Goal: Task Accomplishment & Management: Manage account settings

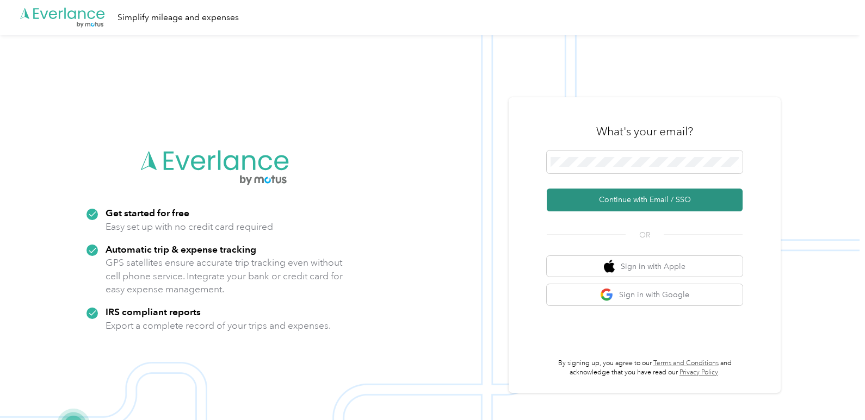
click at [663, 204] on button "Continue with Email / SSO" at bounding box center [644, 200] width 196 height 23
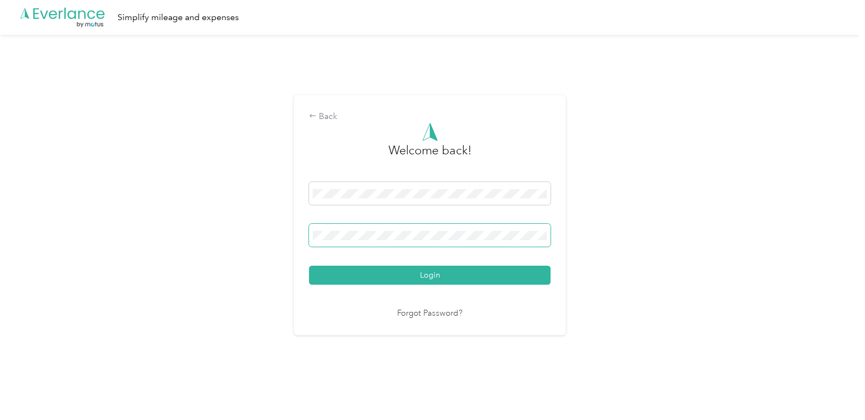
click at [309, 266] on button "Login" at bounding box center [429, 275] width 241 height 19
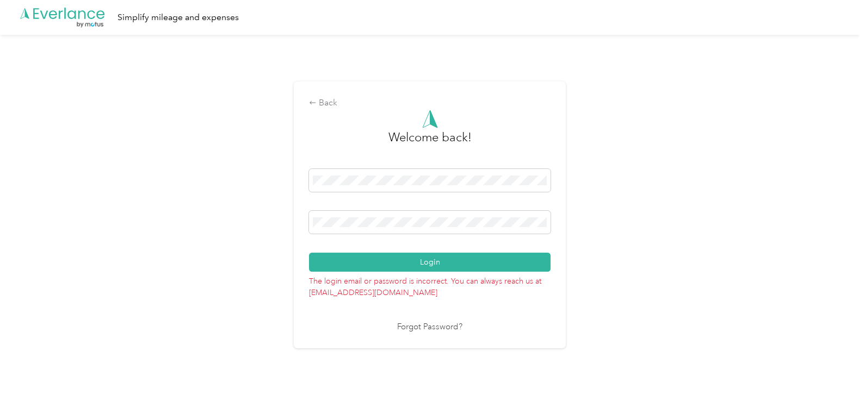
drag, startPoint x: 424, startPoint y: 216, endPoint x: 307, endPoint y: 207, distance: 117.3
click at [307, 207] on div "Back Welcome back! Login The login email or password is incorrect. You can alwa…" at bounding box center [430, 215] width 272 height 267
click at [309, 253] on button "Login" at bounding box center [429, 262] width 241 height 19
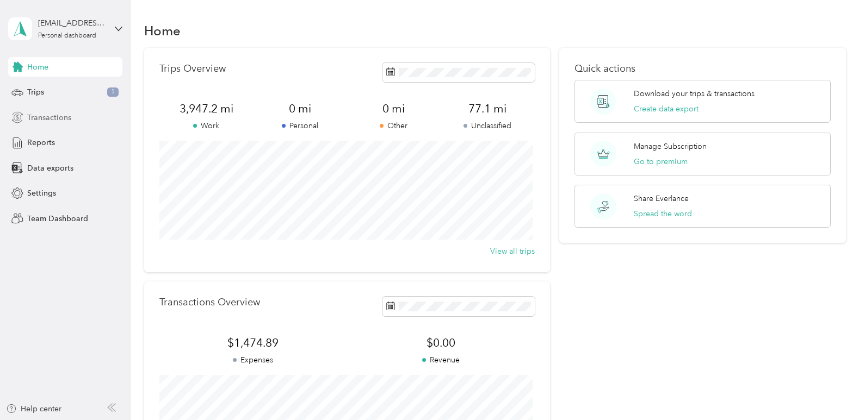
click at [67, 122] on span "Transactions" at bounding box center [49, 117] width 44 height 11
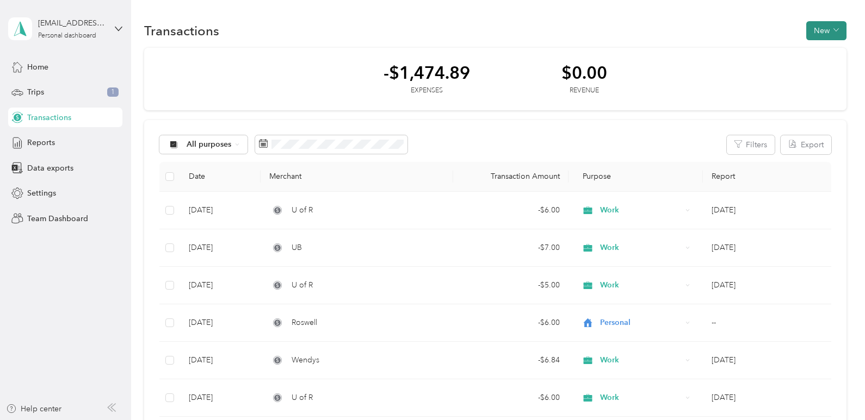
click at [829, 26] on button "New" at bounding box center [826, 30] width 40 height 19
click at [831, 52] on span "Expense" at bounding box center [820, 51] width 29 height 11
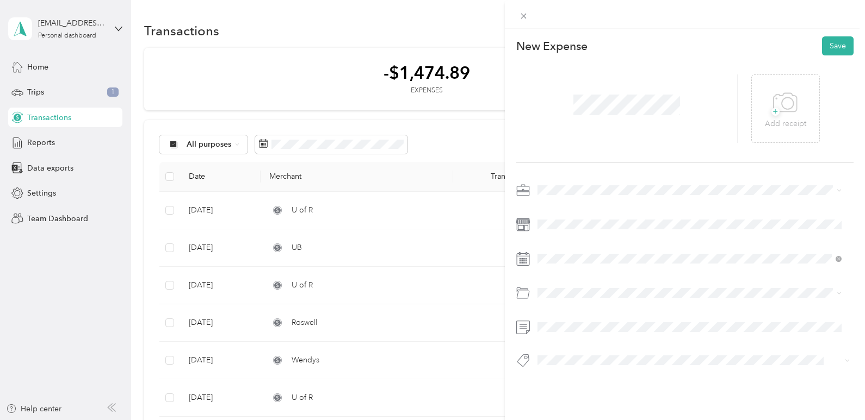
click at [560, 184] on span at bounding box center [693, 190] width 320 height 17
click at [555, 213] on li "Work" at bounding box center [689, 209] width 312 height 19
click at [558, 265] on span at bounding box center [693, 258] width 320 height 17
click at [557, 110] on div "[DATE]" at bounding box center [601, 110] width 137 height 11
click at [564, 110] on icon at bounding box center [563, 110] width 11 height 11
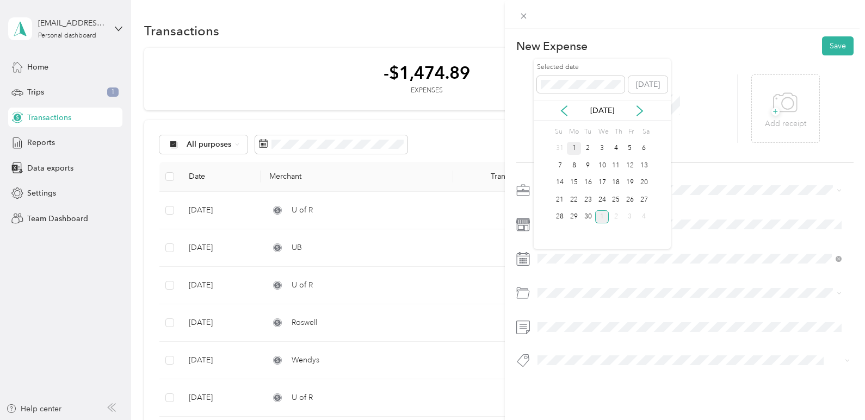
click at [575, 147] on div "1" at bounding box center [574, 149] width 14 height 14
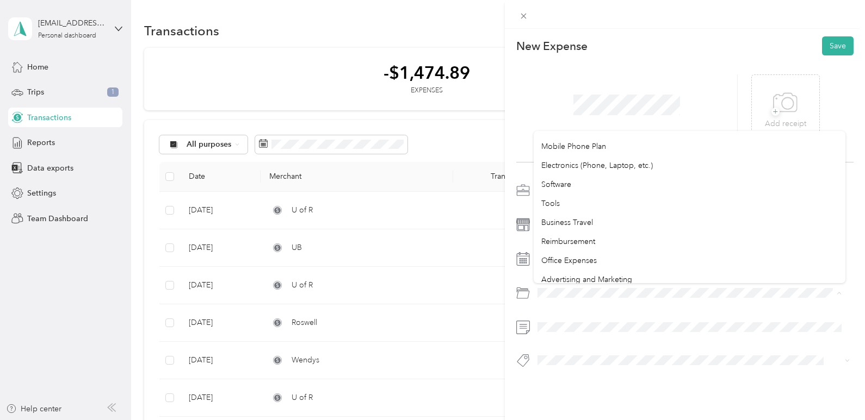
scroll to position [326, 0]
click at [613, 171] on li "Business Travel" at bounding box center [689, 166] width 312 height 19
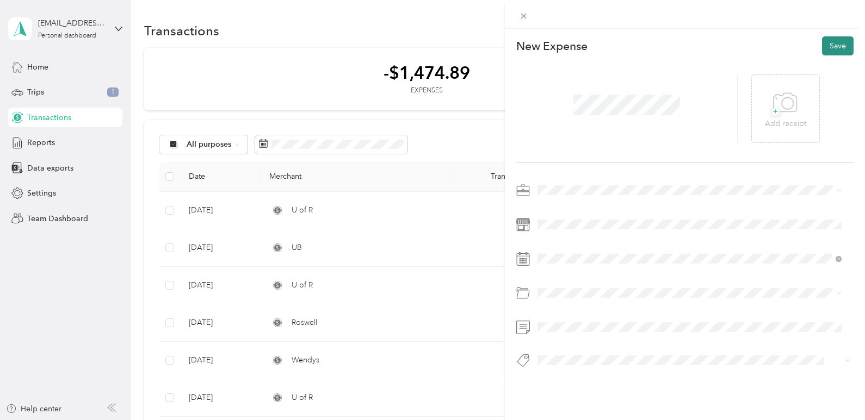
click at [829, 41] on button "Save" at bounding box center [838, 45] width 32 height 19
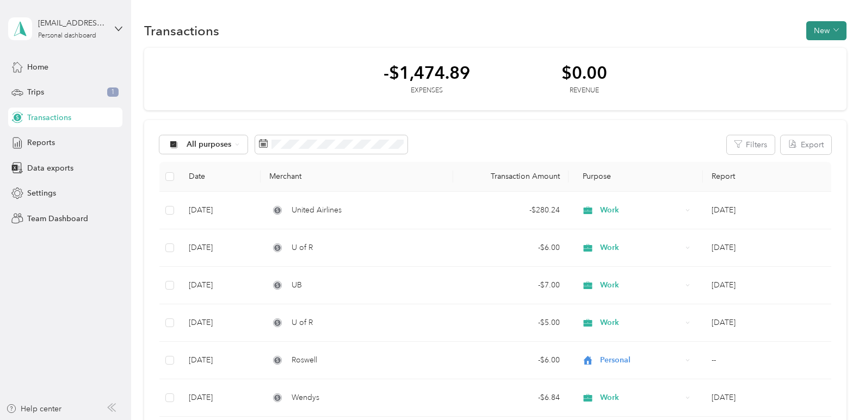
click at [824, 25] on button "New" at bounding box center [826, 30] width 40 height 19
click at [815, 49] on span "Expense" at bounding box center [820, 51] width 29 height 11
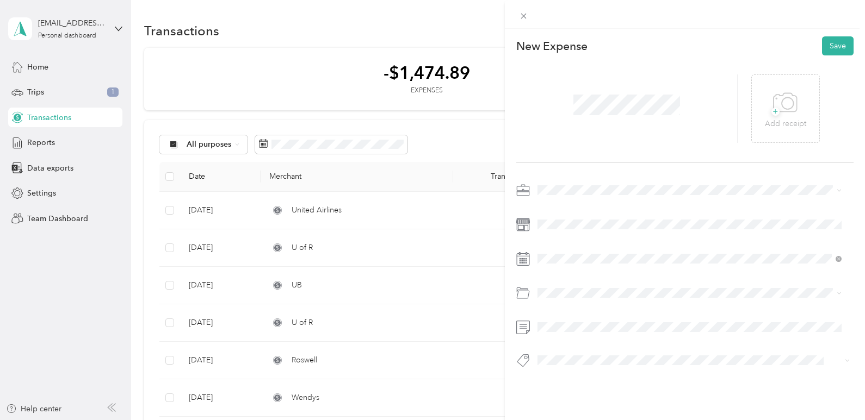
click at [574, 185] on span at bounding box center [693, 190] width 320 height 17
click at [558, 207] on span "Work" at bounding box center [550, 208] width 18 height 9
click at [556, 109] on div "[DATE]" at bounding box center [601, 110] width 137 height 11
click at [563, 110] on icon at bounding box center [563, 110] width 11 height 11
click at [631, 202] on div "26" at bounding box center [630, 200] width 14 height 14
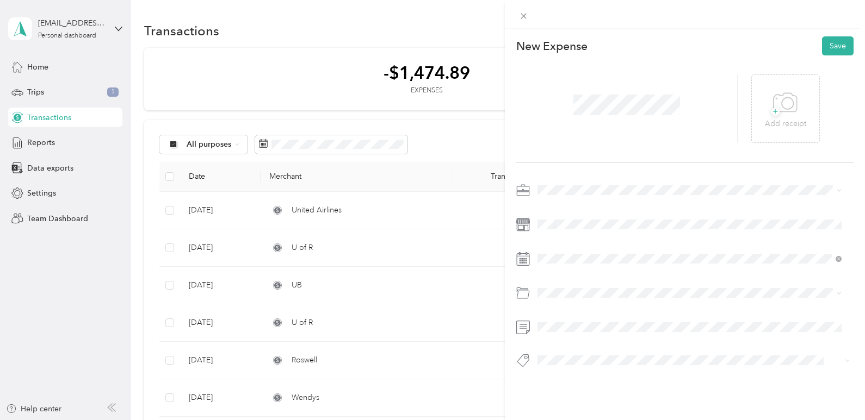
click at [561, 308] on div at bounding box center [685, 296] width 338 height 25
click at [561, 300] on span at bounding box center [693, 292] width 320 height 17
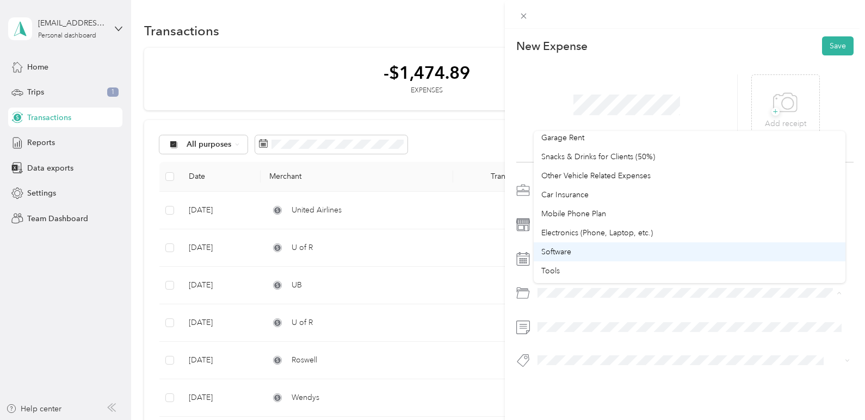
scroll to position [259, 0]
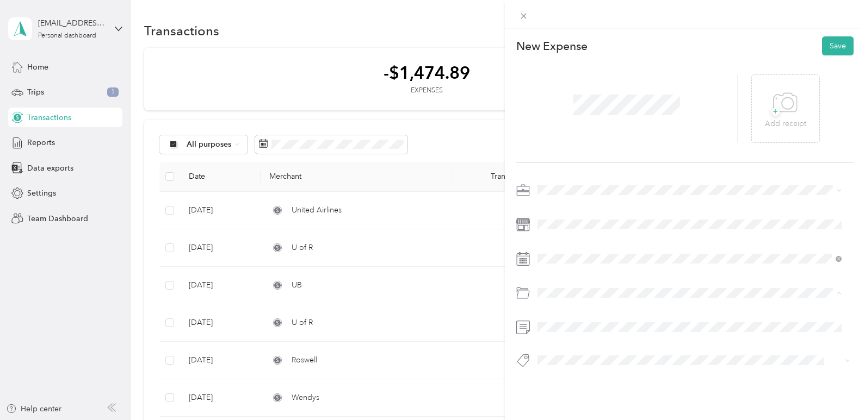
click at [587, 235] on span "Business Travel" at bounding box center [567, 235] width 52 height 9
click at [838, 45] on button "Save" at bounding box center [838, 45] width 32 height 19
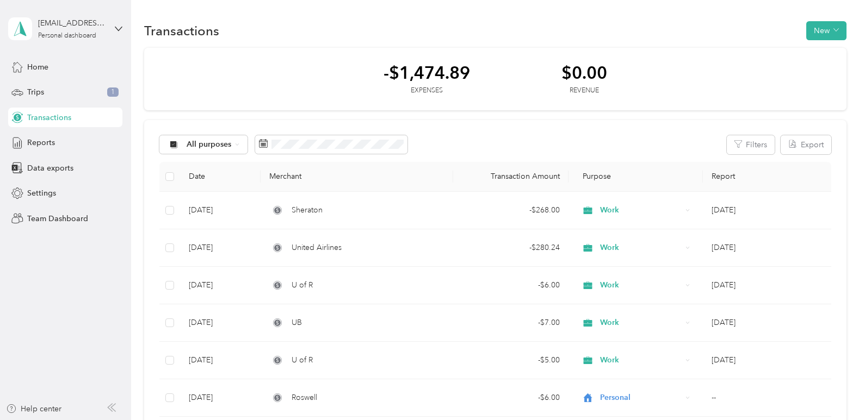
drag, startPoint x: 589, startPoint y: 22, endPoint x: 314, endPoint y: 74, distance: 280.6
click at [310, 76] on div "-$1,474.89 Expenses $0.00 Revenue" at bounding box center [494, 79] width 701 height 63
click at [830, 34] on button "New" at bounding box center [826, 30] width 40 height 19
click at [825, 52] on span "Expense" at bounding box center [820, 51] width 29 height 11
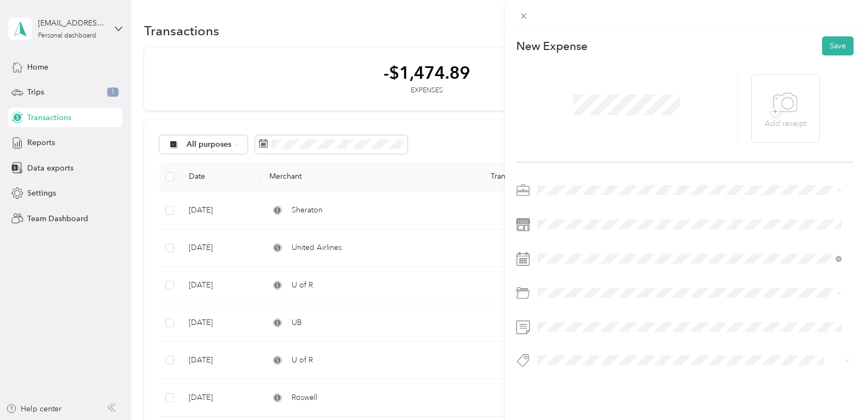
click at [558, 210] on div "Work" at bounding box center [689, 209] width 297 height 11
click at [568, 264] on span at bounding box center [693, 258] width 320 height 17
click at [518, 257] on icon at bounding box center [523, 259] width 14 height 14
click at [565, 104] on div "[DATE]" at bounding box center [601, 111] width 137 height 20
click at [563, 111] on icon at bounding box center [563, 111] width 5 height 10
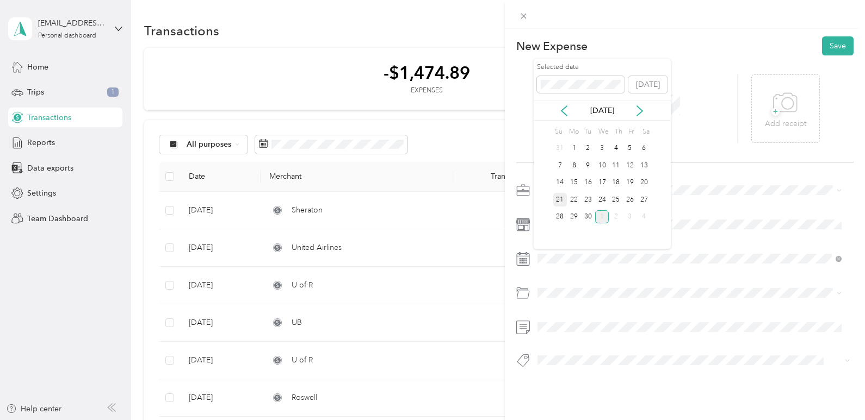
click at [558, 199] on div "21" at bounding box center [560, 200] width 14 height 14
click at [581, 200] on span "Business Travel" at bounding box center [567, 197] width 52 height 9
click at [838, 49] on button "Save" at bounding box center [838, 45] width 32 height 19
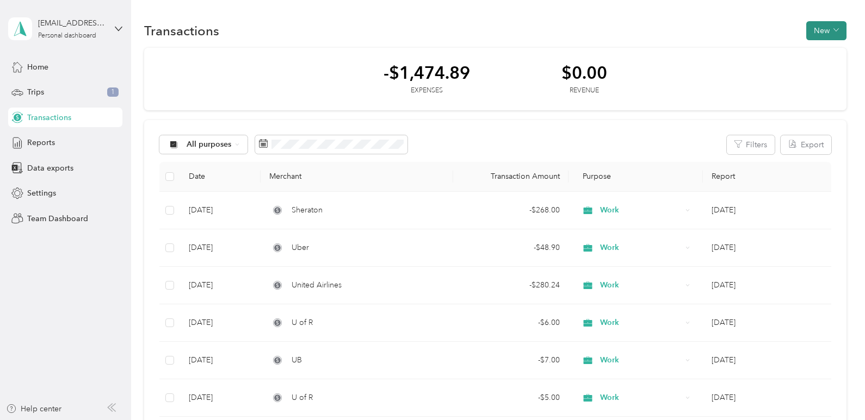
click at [824, 24] on button "New" at bounding box center [826, 30] width 40 height 19
click at [807, 52] on span "Expense" at bounding box center [820, 51] width 29 height 11
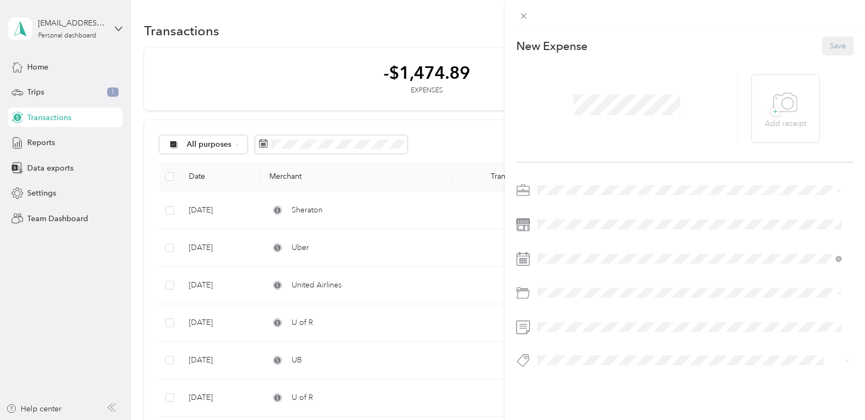
click at [610, 91] on span at bounding box center [626, 105] width 114 height 28
click at [555, 207] on span "Work" at bounding box center [550, 208] width 18 height 9
click at [569, 107] on icon at bounding box center [563, 110] width 11 height 11
click at [585, 201] on div "23" at bounding box center [588, 200] width 14 height 14
click at [568, 196] on span "Business Travel" at bounding box center [567, 196] width 52 height 9
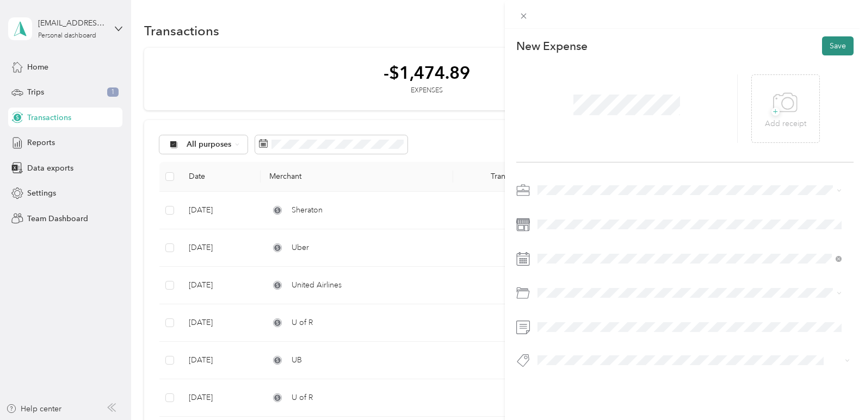
click at [830, 44] on button "Save" at bounding box center [838, 45] width 32 height 19
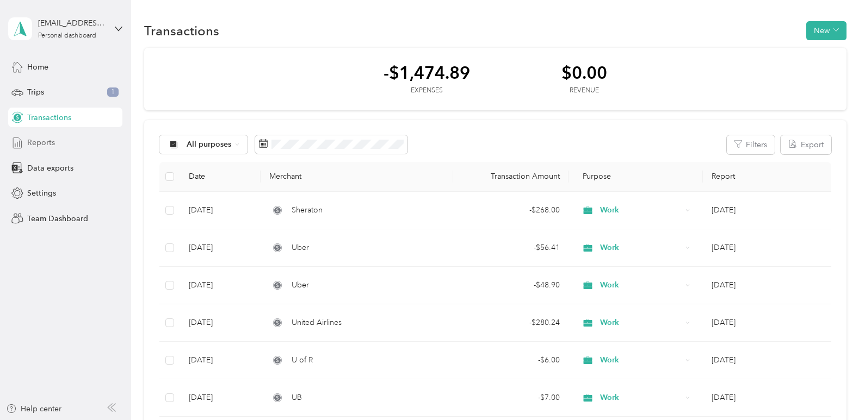
click at [53, 148] on div "Reports" at bounding box center [65, 143] width 114 height 20
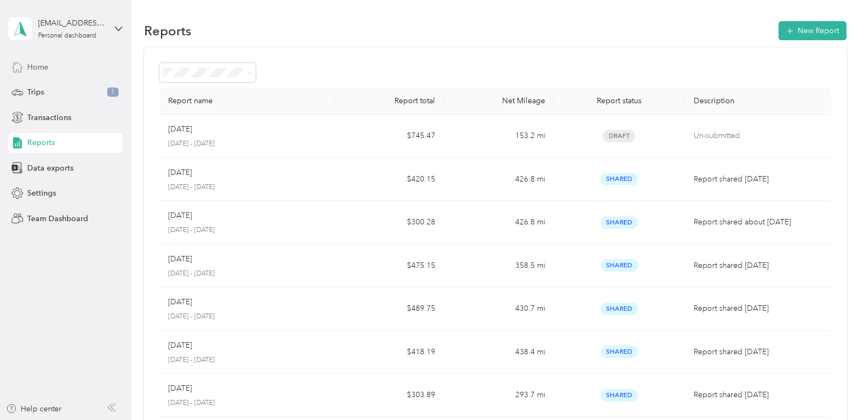
click at [35, 69] on span "Home" at bounding box center [37, 66] width 21 height 11
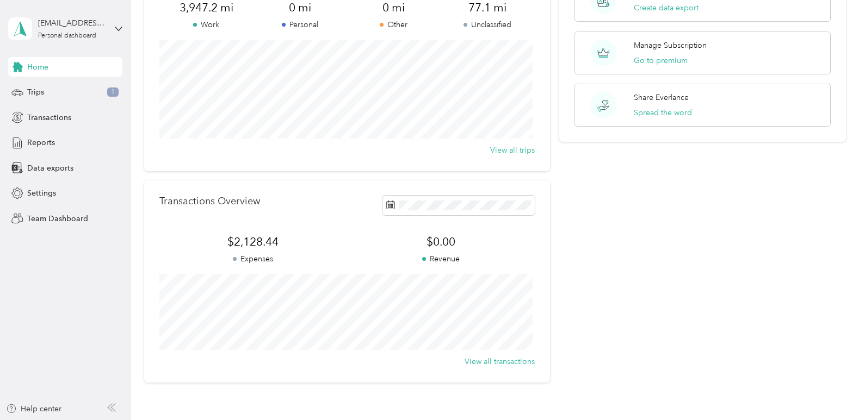
scroll to position [176, 0]
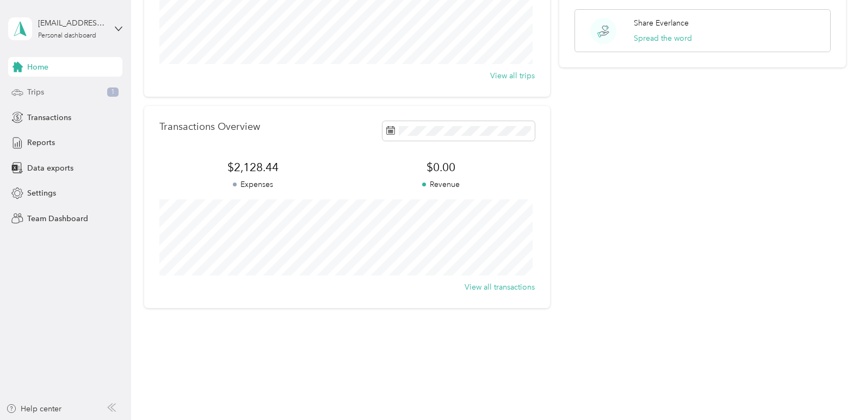
click at [87, 92] on div "Trips 1" at bounding box center [65, 93] width 114 height 20
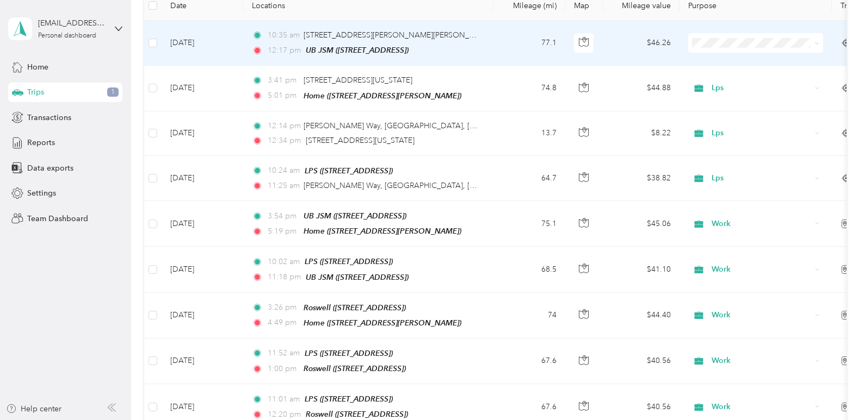
scroll to position [163, 0]
click at [739, 66] on li "Work" at bounding box center [755, 62] width 135 height 19
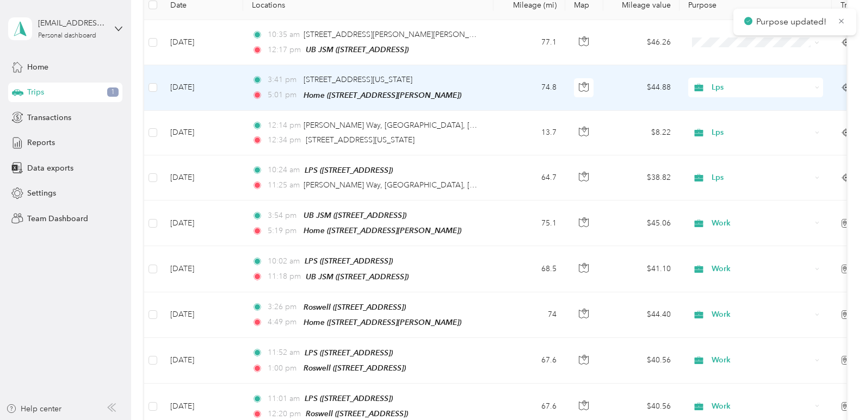
click at [804, 88] on span "Lps" at bounding box center [760, 88] width 99 height 12
click at [779, 102] on span "Work" at bounding box center [765, 107] width 101 height 11
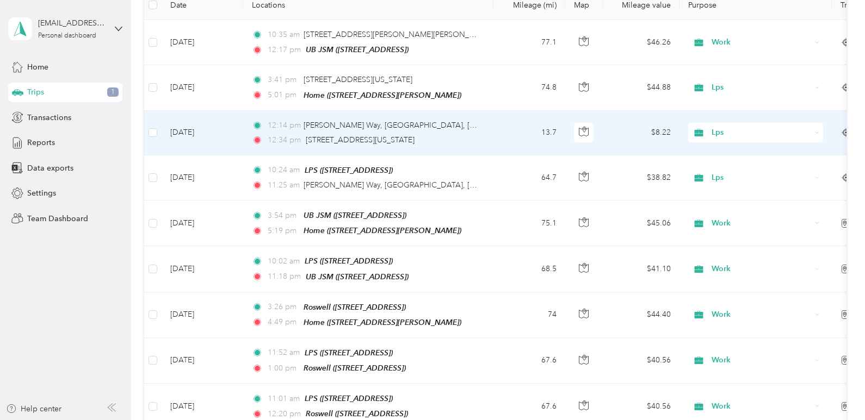
click at [781, 130] on span "Lps" at bounding box center [760, 133] width 99 height 12
click at [768, 151] on span "Work" at bounding box center [765, 150] width 101 height 11
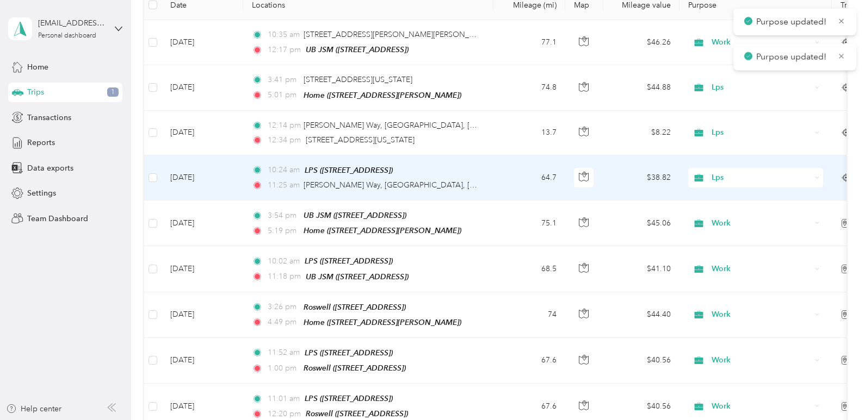
click at [769, 173] on span "Lps" at bounding box center [760, 178] width 99 height 12
click at [762, 192] on span "Work" at bounding box center [765, 194] width 101 height 11
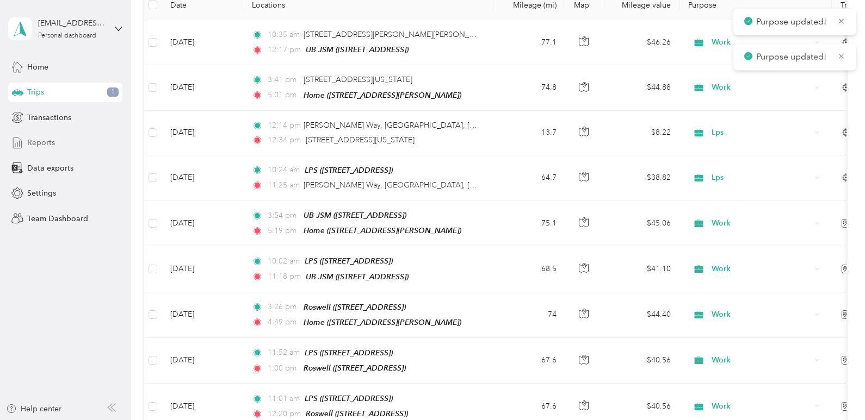
click at [38, 142] on span "Reports" at bounding box center [41, 142] width 28 height 11
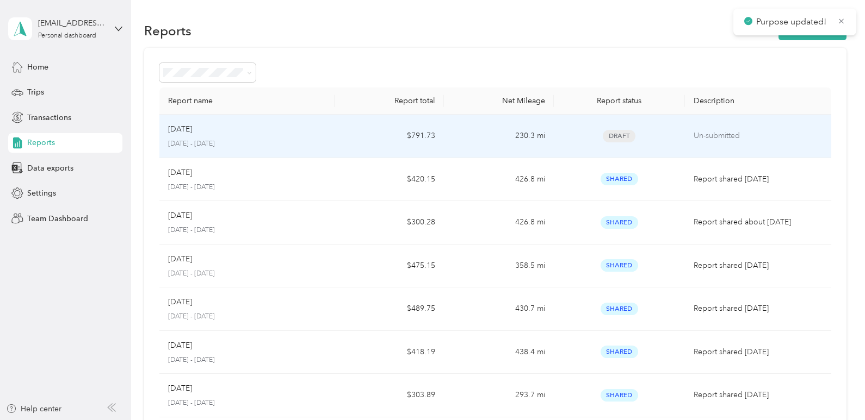
click at [301, 140] on p "[DATE] - [DATE]" at bounding box center [247, 144] width 158 height 10
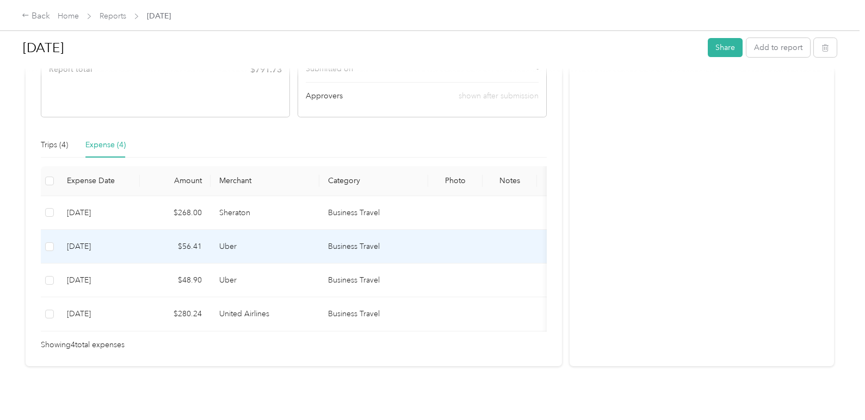
scroll to position [155, 0]
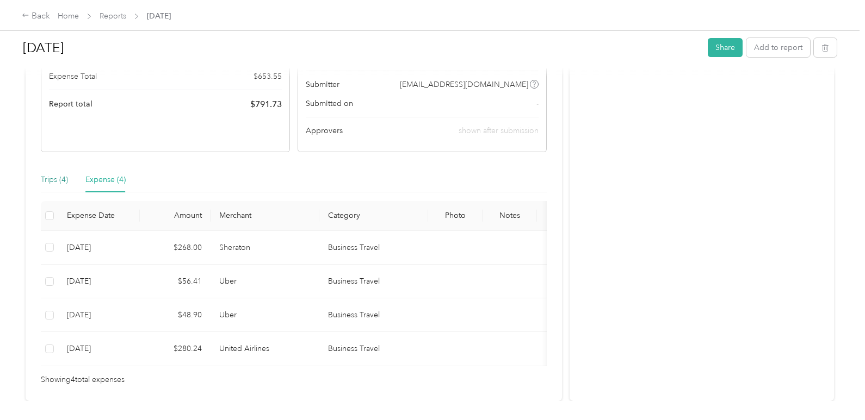
click at [51, 179] on div "Trips (4)" at bounding box center [54, 180] width 27 height 12
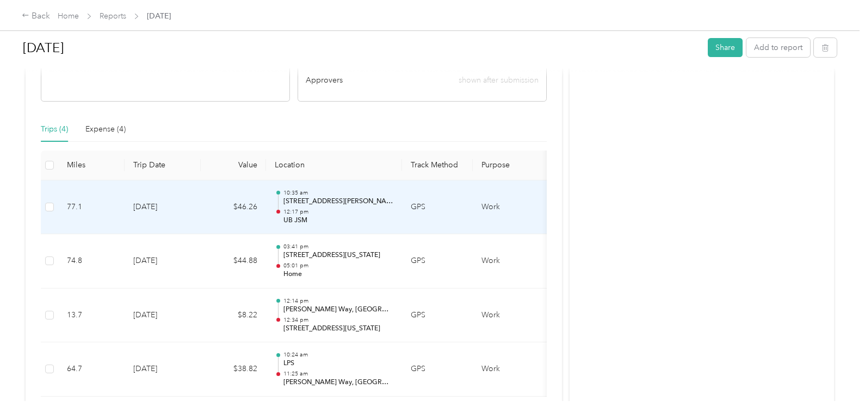
scroll to position [264, 0]
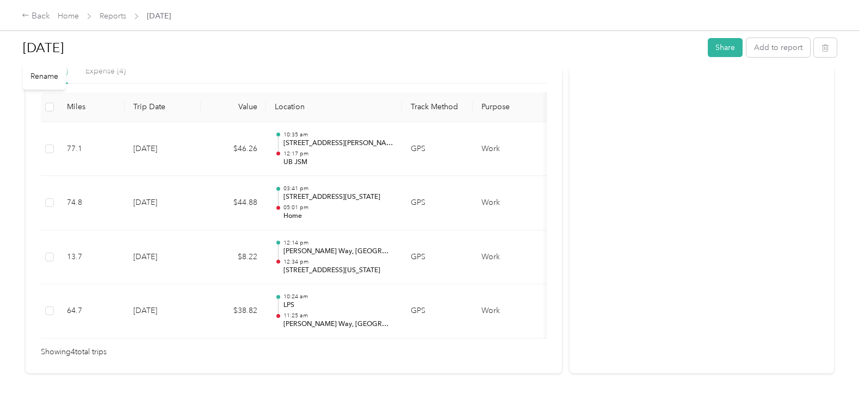
click at [204, 57] on h1 "[DATE]" at bounding box center [361, 48] width 677 height 26
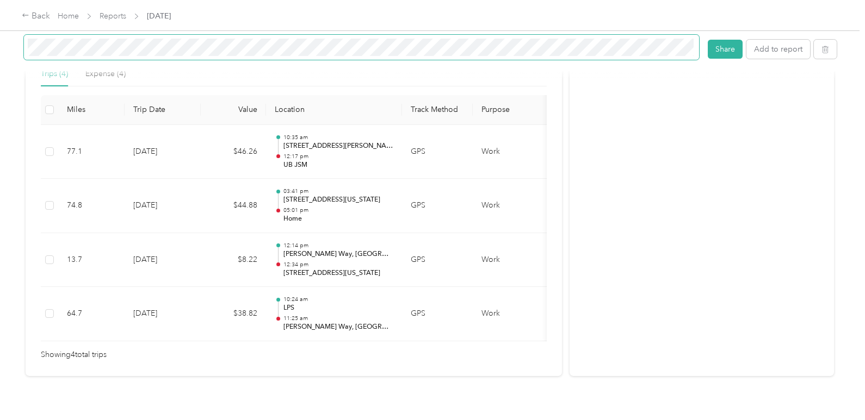
scroll to position [266, 0]
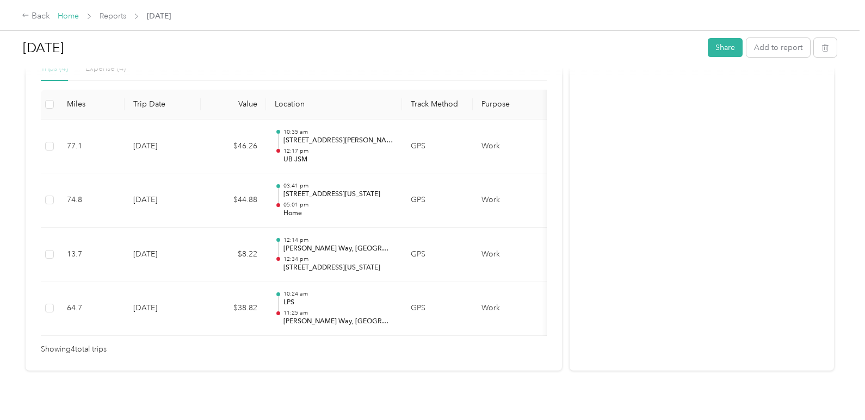
click at [69, 12] on link "Home" at bounding box center [68, 15] width 21 height 9
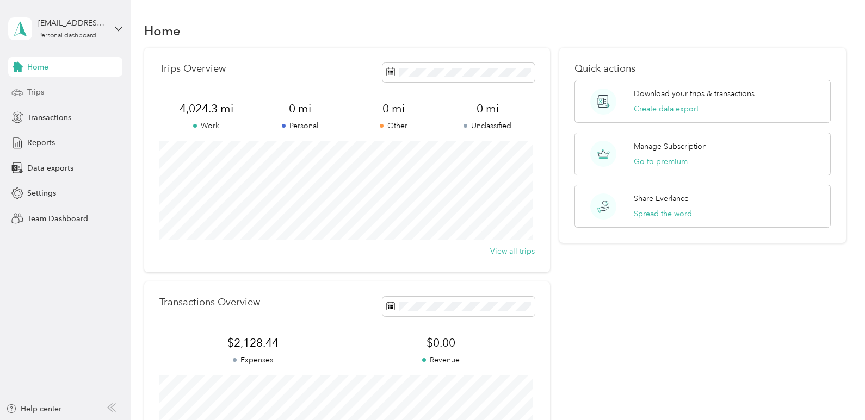
click at [31, 94] on span "Trips" at bounding box center [35, 91] width 17 height 11
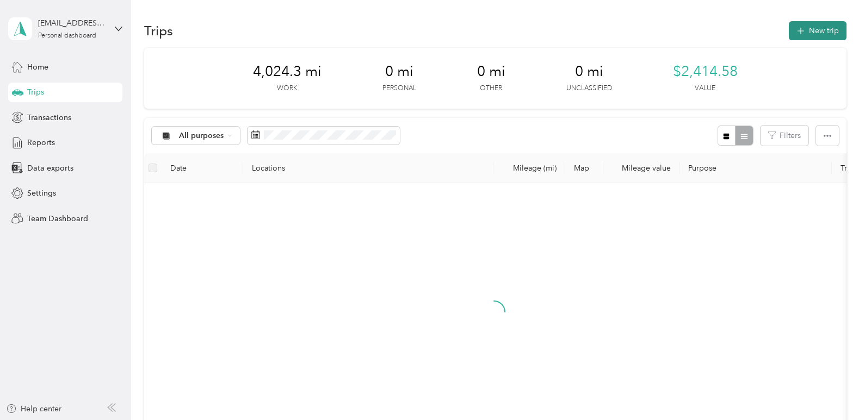
click at [797, 30] on icon "button" at bounding box center [800, 31] width 13 height 13
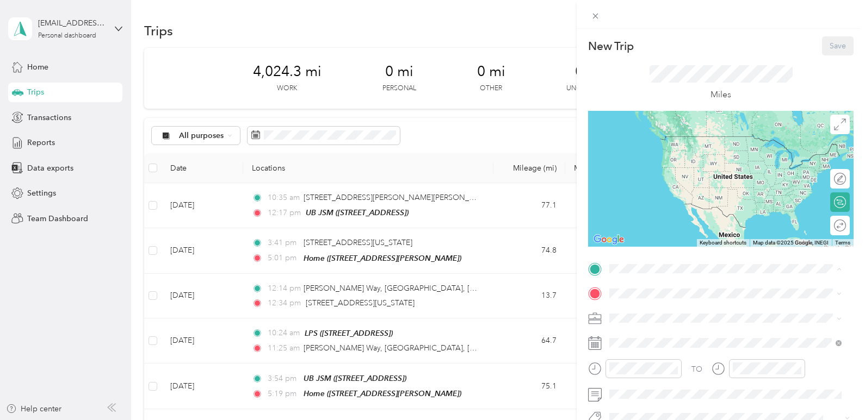
click at [635, 241] on strong "UB JSM" at bounding box center [644, 243] width 28 height 10
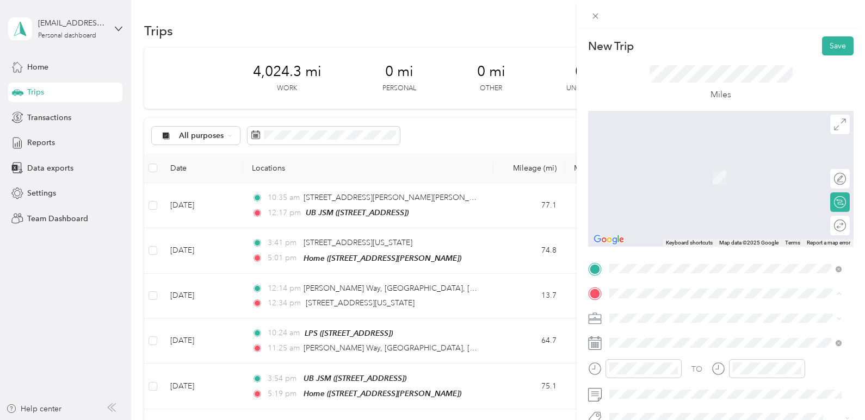
click at [638, 206] on div "Home [STREET_ADDRESS][PERSON_NAME]" at bounding box center [694, 206] width 129 height 23
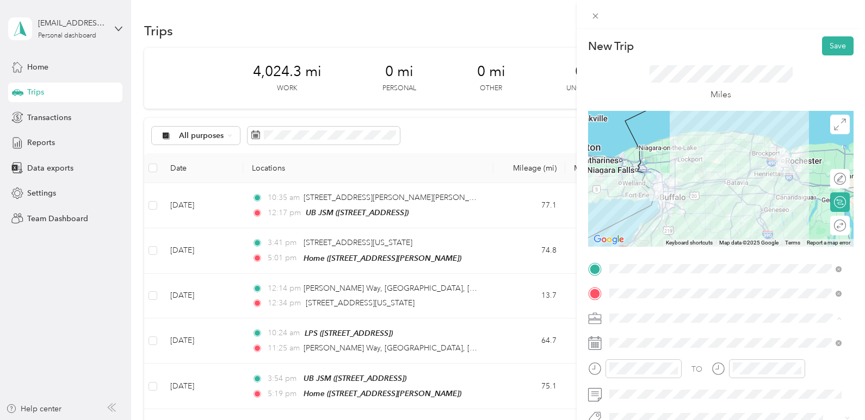
click at [637, 167] on div "Work" at bounding box center [725, 165] width 225 height 11
click at [623, 333] on div "TO Add photo" at bounding box center [720, 379] width 265 height 238
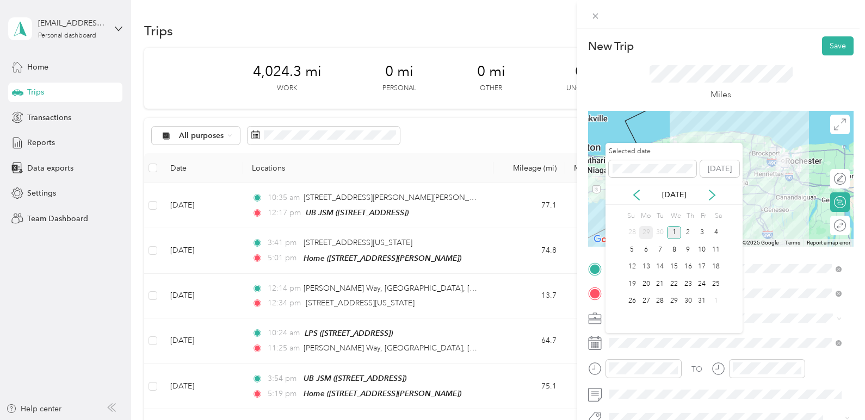
click at [648, 233] on div "29" at bounding box center [646, 233] width 14 height 14
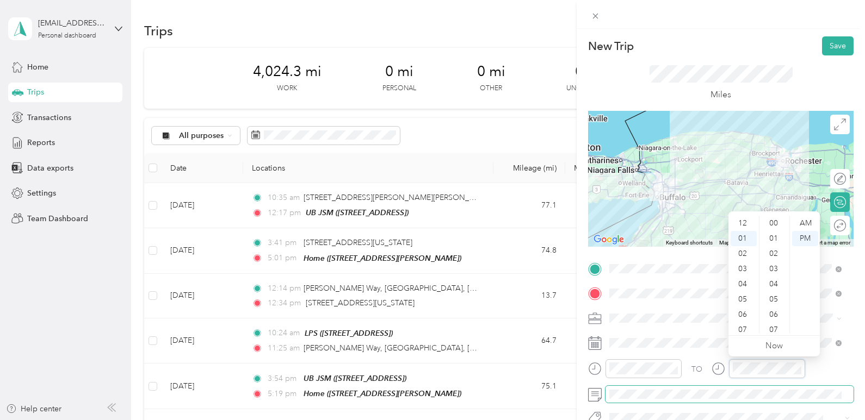
scroll to position [15, 0]
click at [747, 284] on div "05" at bounding box center [743, 284] width 26 height 15
click at [776, 300] on div "38" at bounding box center [774, 301] width 26 height 15
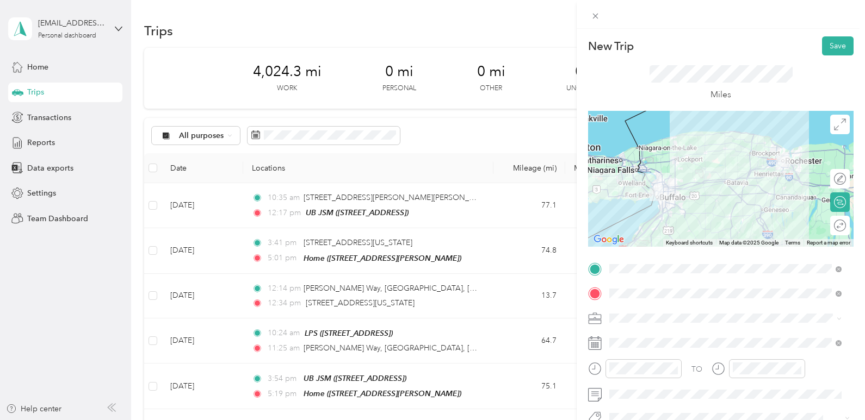
click at [702, 325] on span at bounding box center [729, 318] width 248 height 17
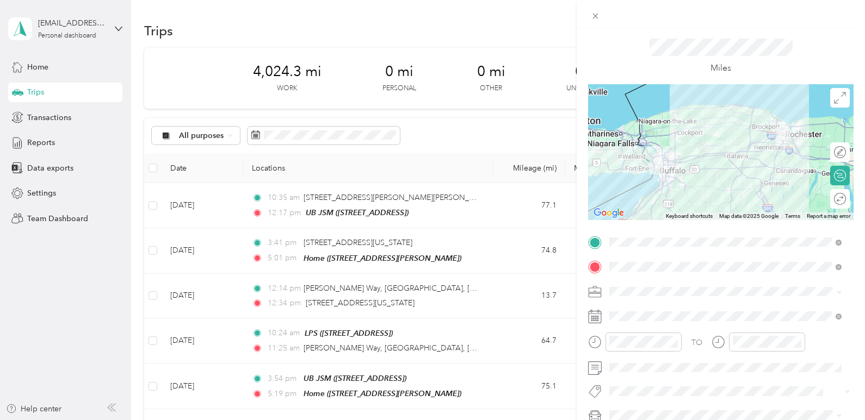
scroll to position [17, 0]
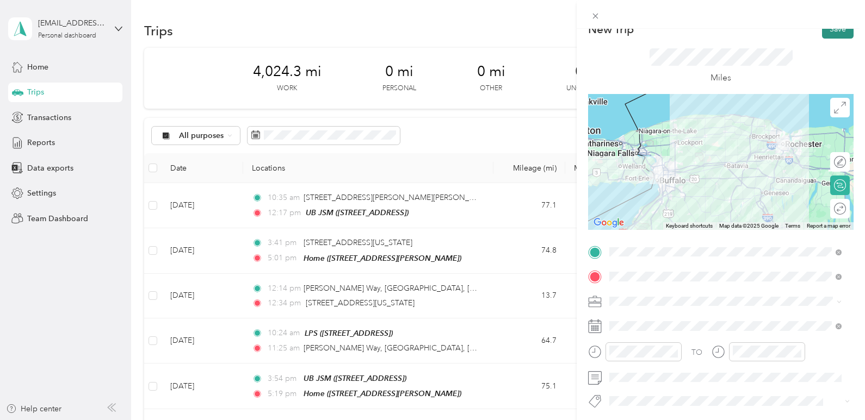
click at [829, 35] on button "Save" at bounding box center [838, 29] width 32 height 19
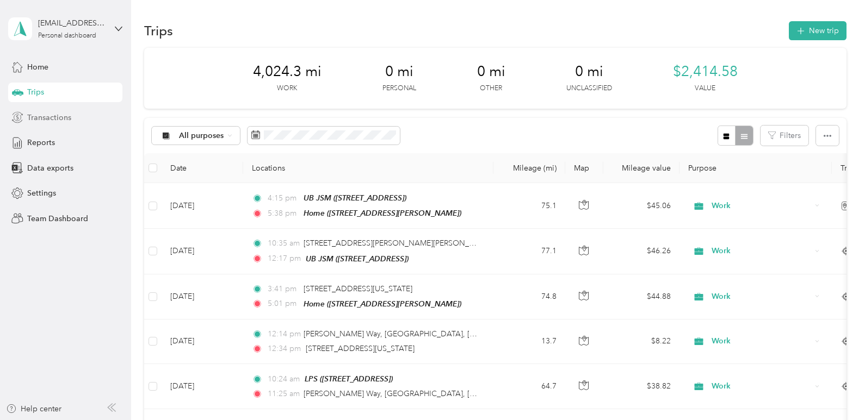
click at [57, 116] on span "Transactions" at bounding box center [49, 117] width 44 height 11
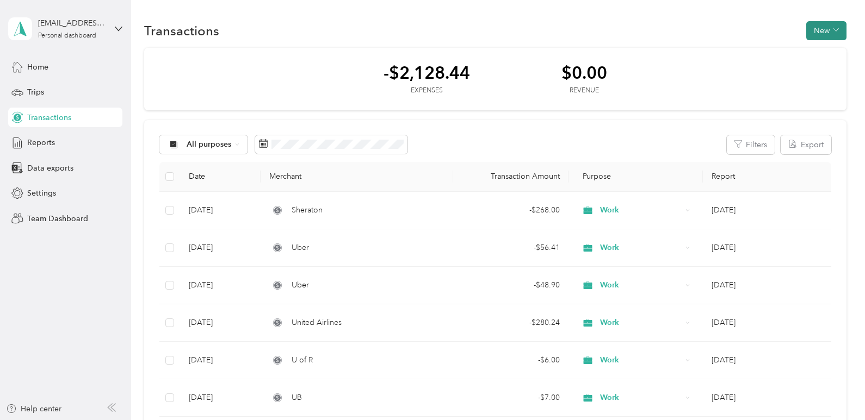
click at [815, 30] on button "New" at bounding box center [826, 30] width 40 height 19
click at [820, 58] on li "Expense" at bounding box center [815, 51] width 57 height 19
click at [806, 57] on span "Expense" at bounding box center [820, 51] width 29 height 11
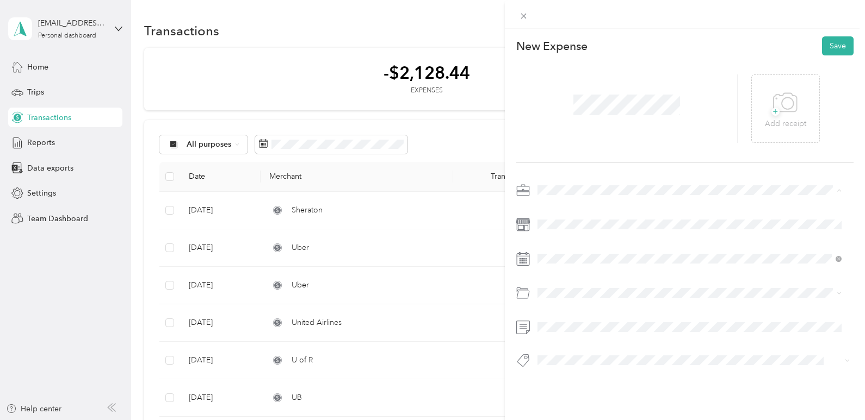
click at [554, 209] on span "Work" at bounding box center [550, 209] width 18 height 9
click at [562, 115] on icon at bounding box center [563, 110] width 11 height 11
click at [587, 164] on div "9" at bounding box center [588, 166] width 14 height 14
click at [582, 339] on div "Parking Fees and Tolls" at bounding box center [689, 336] width 297 height 11
click at [828, 41] on button "Save" at bounding box center [838, 45] width 32 height 19
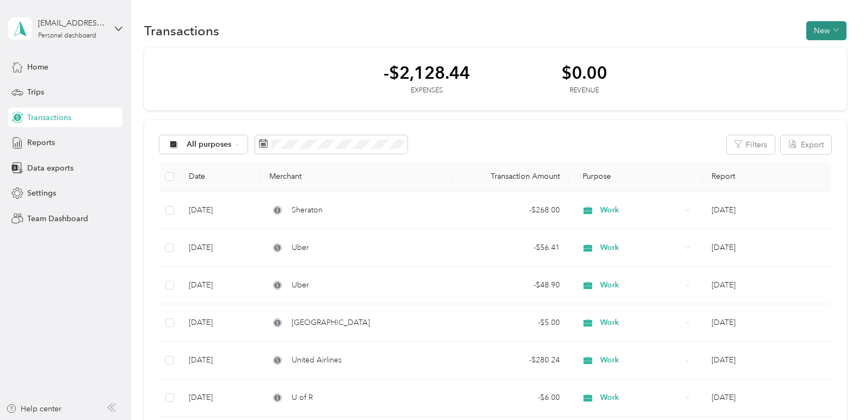
click at [823, 31] on button "New" at bounding box center [826, 30] width 40 height 19
click at [817, 53] on span "Expense" at bounding box center [820, 51] width 29 height 11
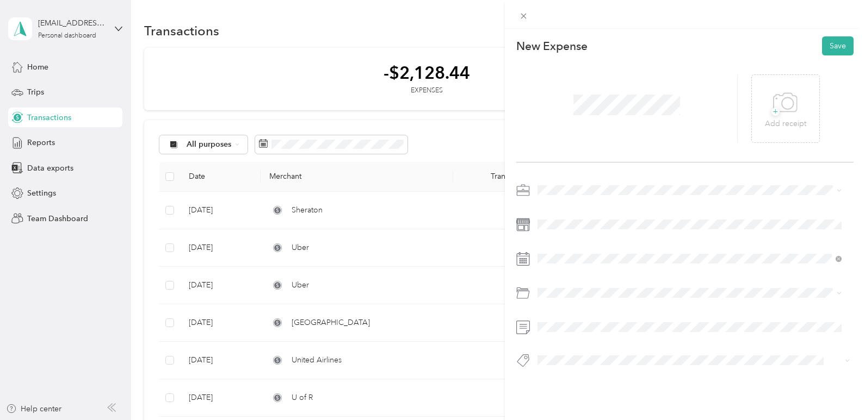
click at [550, 198] on span at bounding box center [693, 190] width 320 height 17
click at [552, 213] on li "Work" at bounding box center [689, 209] width 312 height 19
click at [568, 113] on icon at bounding box center [563, 110] width 11 height 11
click at [618, 179] on div "18" at bounding box center [615, 183] width 14 height 14
click at [576, 331] on div "Parking Fees and Tolls" at bounding box center [689, 336] width 297 height 11
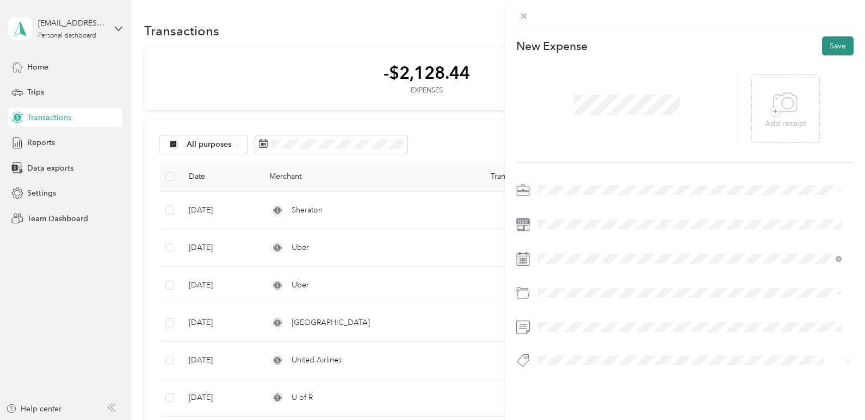
click at [831, 45] on button "Save" at bounding box center [838, 45] width 32 height 19
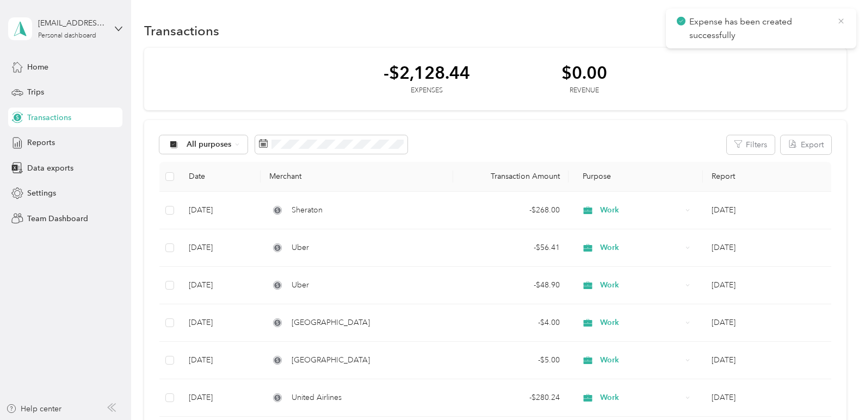
click at [839, 24] on icon at bounding box center [840, 21] width 9 height 10
click at [833, 30] on icon "button" at bounding box center [835, 29] width 5 height 5
click at [816, 59] on li "Expense" at bounding box center [815, 51] width 57 height 19
click at [804, 53] on div "Expense" at bounding box center [814, 51] width 41 height 11
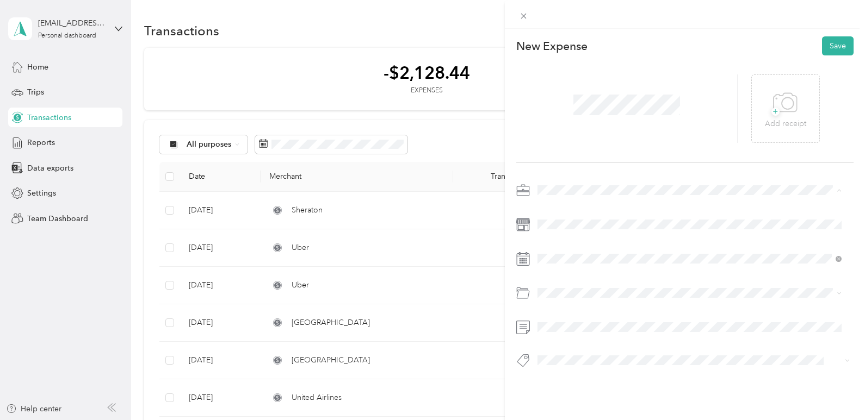
click at [559, 209] on div "Work" at bounding box center [689, 209] width 297 height 11
click at [564, 112] on icon at bounding box center [563, 110] width 11 height 11
click at [619, 160] on div "11" at bounding box center [615, 166] width 14 height 14
click at [592, 342] on li "Parking Fees and Tolls" at bounding box center [689, 336] width 312 height 19
click at [830, 48] on button "Save" at bounding box center [838, 45] width 32 height 19
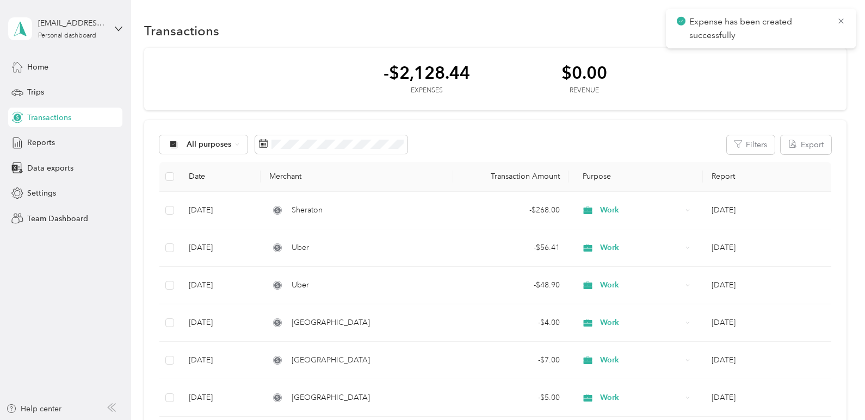
click at [669, 81] on div "-$2,128.44 Expenses $0.00 Revenue" at bounding box center [494, 79] width 701 height 63
click at [825, 20] on div "Transactions New" at bounding box center [494, 30] width 701 height 23
click at [826, 33] on button "New" at bounding box center [826, 30] width 40 height 19
click at [803, 57] on div "Expense" at bounding box center [814, 51] width 41 height 11
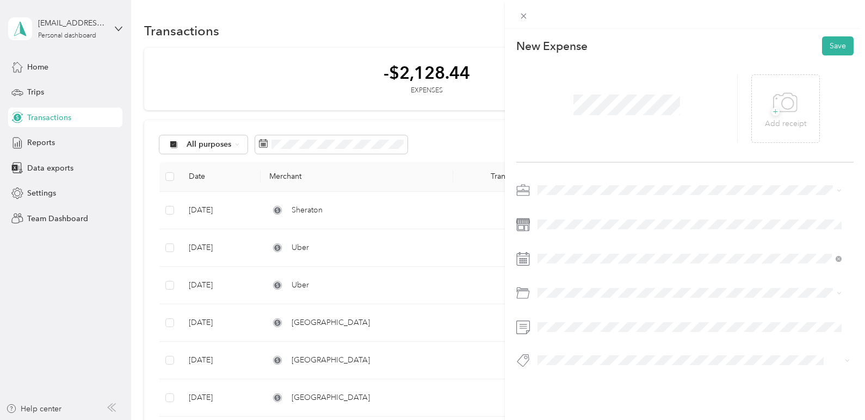
click at [527, 190] on icon at bounding box center [523, 191] width 14 height 14
click at [552, 207] on span "Work" at bounding box center [550, 209] width 18 height 9
click at [556, 109] on div "[DATE]" at bounding box center [601, 110] width 137 height 11
click at [562, 111] on icon at bounding box center [563, 111] width 5 height 10
click at [577, 181] on div "15" at bounding box center [574, 183] width 14 height 14
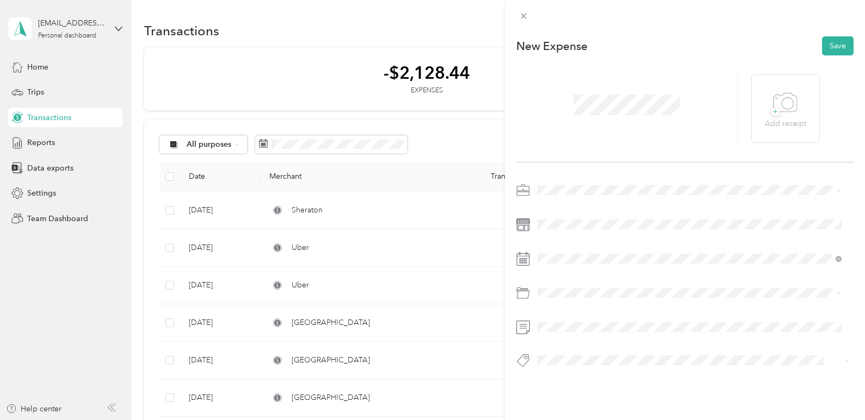
click at [577, 420] on div "This expense cannot be edited because it is either under review, approved, or p…" at bounding box center [429, 420] width 859 height 0
click at [588, 333] on span "Parking Fees and Tolls" at bounding box center [579, 336] width 76 height 9
click at [829, 47] on button "Save" at bounding box center [838, 45] width 32 height 19
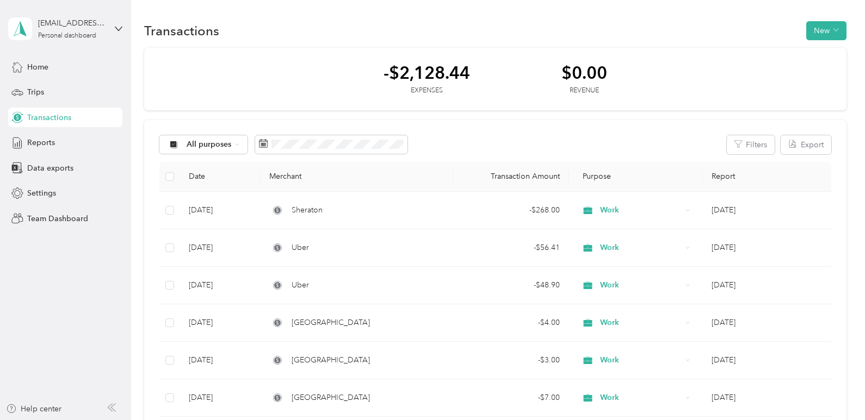
drag, startPoint x: 726, startPoint y: 108, endPoint x: 736, endPoint y: 98, distance: 14.2
click at [726, 108] on div "-$2,128.44 Expenses $0.00 Revenue" at bounding box center [494, 79] width 701 height 63
click at [816, 30] on button "New" at bounding box center [826, 30] width 40 height 19
click at [812, 54] on span "Expense" at bounding box center [820, 51] width 29 height 11
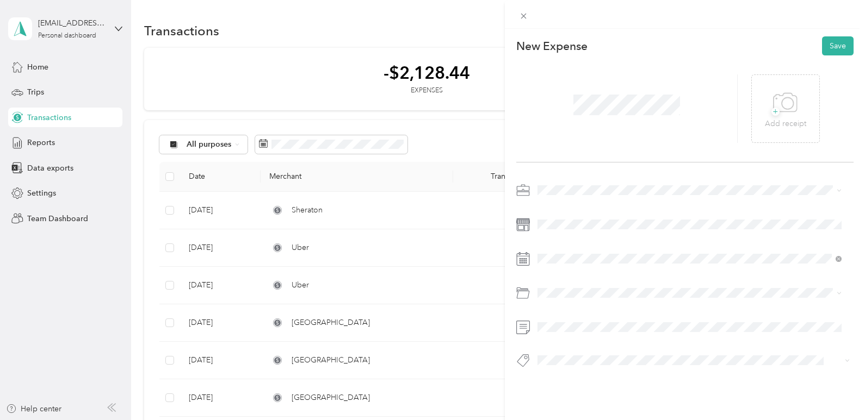
click at [561, 183] on span at bounding box center [693, 190] width 320 height 17
click at [553, 211] on li "Work" at bounding box center [689, 204] width 312 height 19
click at [553, 217] on span at bounding box center [693, 224] width 320 height 17
click at [568, 229] on span at bounding box center [693, 224] width 320 height 17
click at [562, 107] on icon at bounding box center [563, 110] width 11 height 11
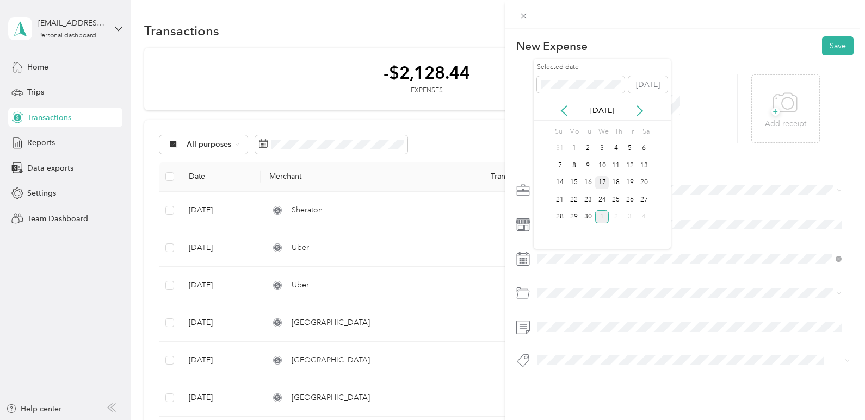
click at [600, 181] on div "17" at bounding box center [602, 183] width 14 height 14
click at [601, 333] on span "Parking Fees and Tolls" at bounding box center [579, 336] width 76 height 9
click at [835, 38] on button "Save" at bounding box center [838, 45] width 32 height 19
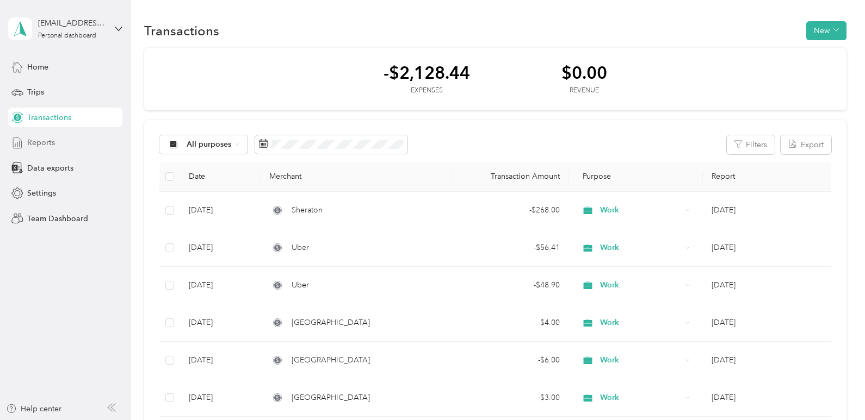
click at [55, 134] on div "Reports" at bounding box center [65, 143] width 114 height 20
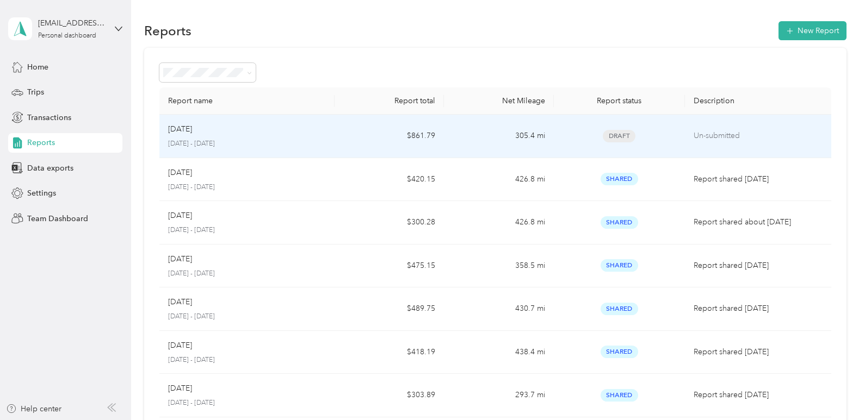
click at [221, 132] on div "[DATE]" at bounding box center [247, 129] width 158 height 12
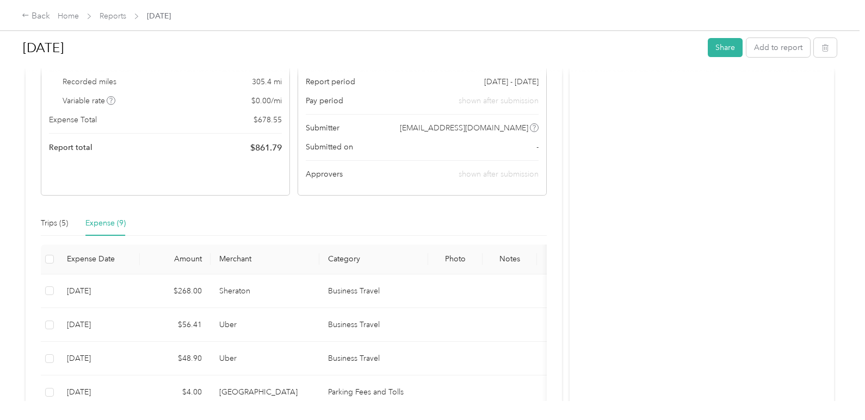
scroll to position [109, 0]
click at [50, 228] on div "Trips (5)" at bounding box center [54, 226] width 27 height 12
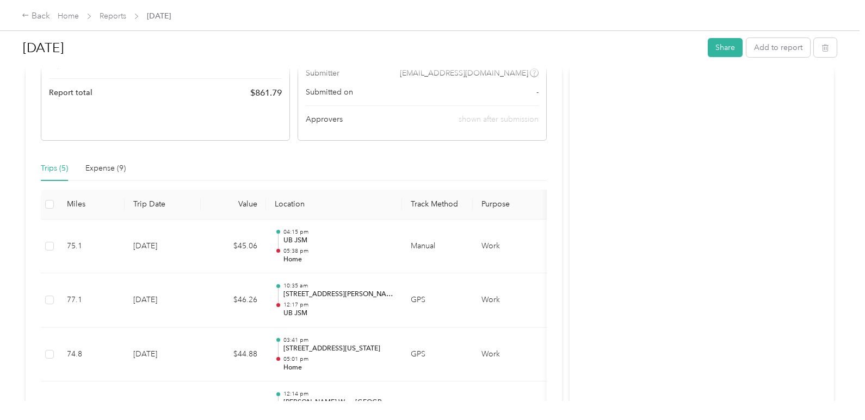
scroll to position [0, 0]
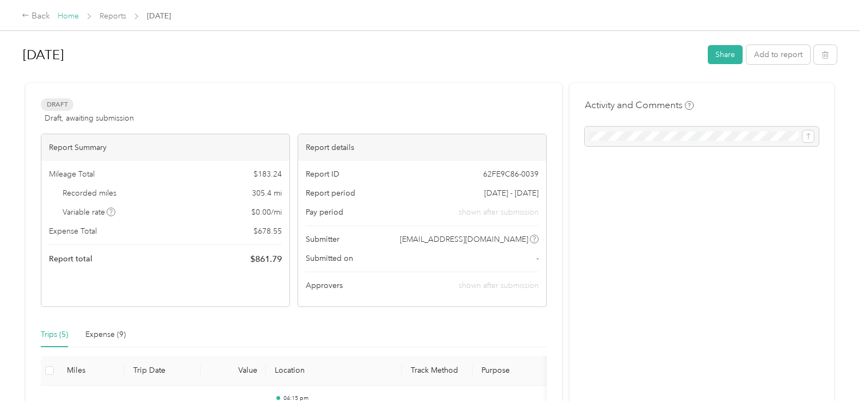
click at [73, 15] on link "Home" at bounding box center [68, 15] width 21 height 9
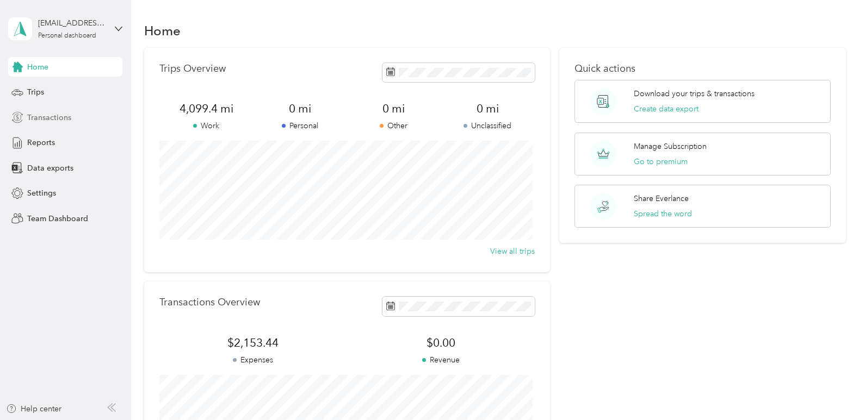
click at [49, 118] on span "Transactions" at bounding box center [49, 117] width 44 height 11
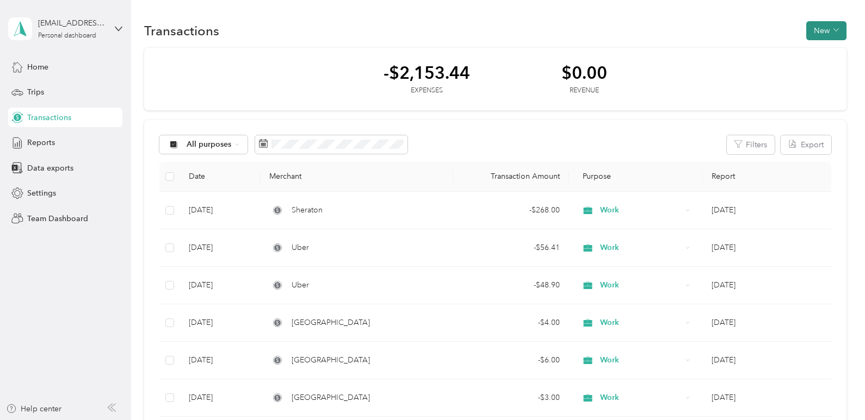
click at [833, 31] on icon "button" at bounding box center [835, 30] width 5 height 3
click at [812, 54] on span "Expense" at bounding box center [820, 51] width 29 height 11
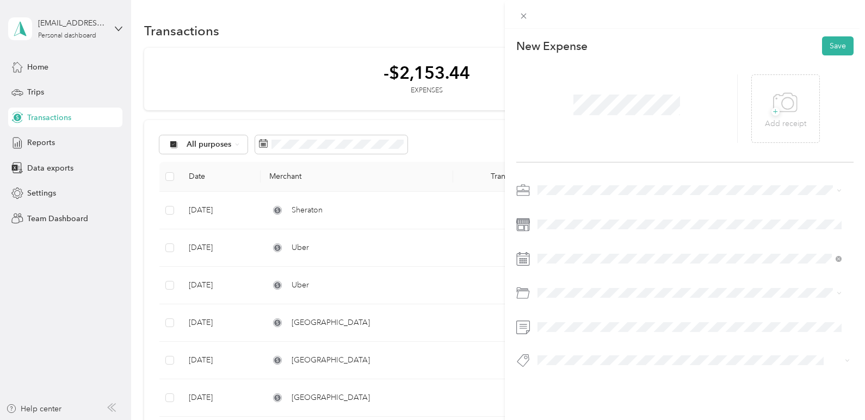
click at [555, 196] on span at bounding box center [693, 190] width 320 height 17
click at [573, 213] on li "Work" at bounding box center [689, 209] width 312 height 19
click at [568, 108] on icon at bounding box center [563, 110] width 11 height 11
click at [606, 198] on div "24" at bounding box center [602, 200] width 14 height 14
click at [612, 334] on span "Parking Fees and Tolls" at bounding box center [579, 336] width 76 height 9
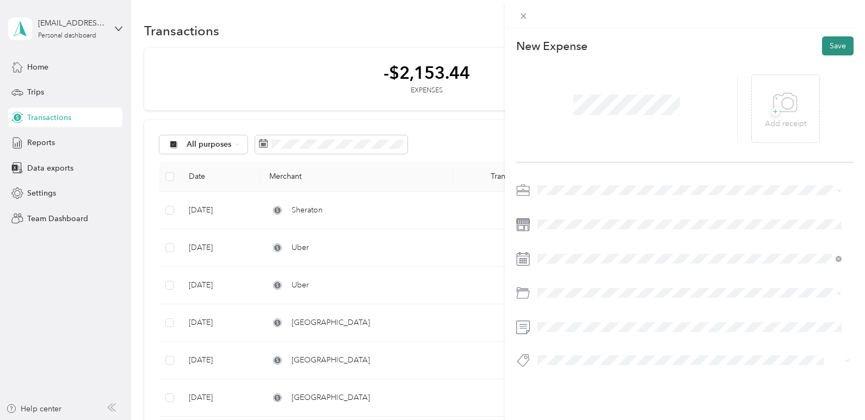
click at [841, 49] on button "Save" at bounding box center [838, 45] width 32 height 19
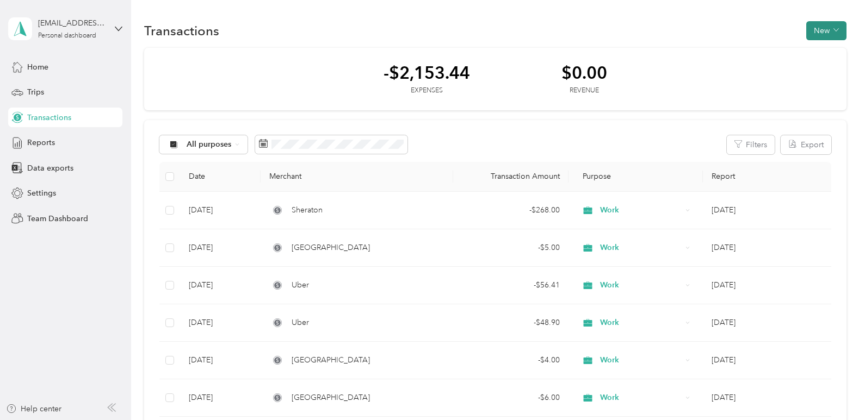
click at [812, 30] on button "New" at bounding box center [826, 30] width 40 height 19
click at [801, 54] on icon at bounding box center [798, 52] width 8 height 8
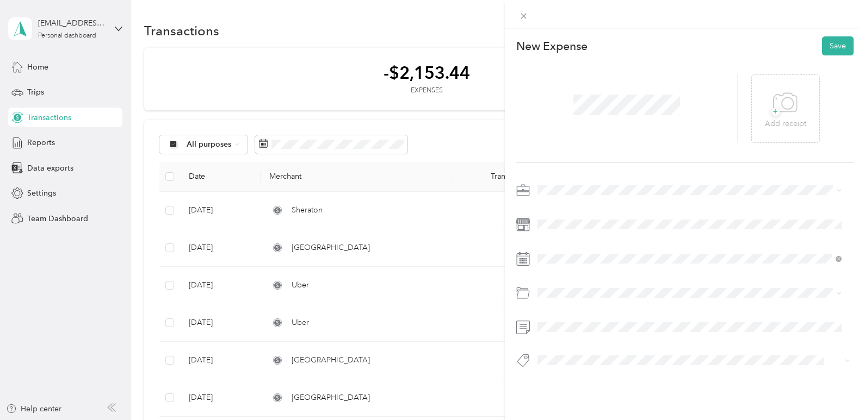
click at [548, 184] on span at bounding box center [693, 190] width 320 height 17
click at [561, 216] on ol "Work Personal Lps Other Charity Medical Moving Commute [PERSON_NAME]" at bounding box center [689, 276] width 312 height 152
click at [558, 203] on div at bounding box center [685, 279] width 338 height 194
click at [562, 214] on ol "Work Personal Lps Other Charity Medical Moving Commute [PERSON_NAME]" at bounding box center [689, 276] width 312 height 152
click at [536, 192] on span at bounding box center [693, 190] width 320 height 17
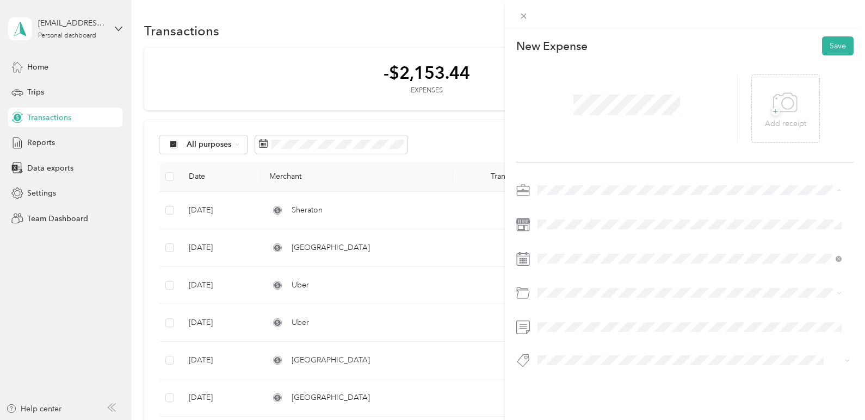
click at [552, 211] on li "Work" at bounding box center [689, 209] width 312 height 19
click at [564, 232] on span at bounding box center [693, 224] width 320 height 17
click at [564, 115] on icon at bounding box center [563, 110] width 11 height 11
click at [605, 150] on div "3" at bounding box center [602, 149] width 14 height 14
click at [577, 334] on span "Parking Fees and Tolls" at bounding box center [579, 335] width 76 height 9
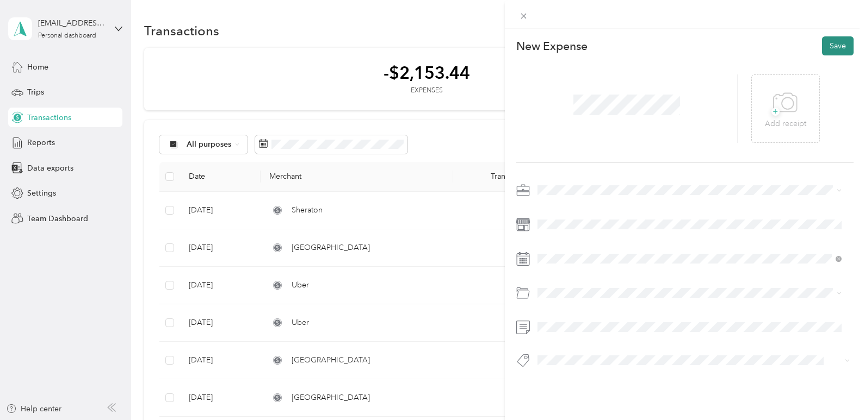
click at [839, 47] on button "Save" at bounding box center [838, 45] width 32 height 19
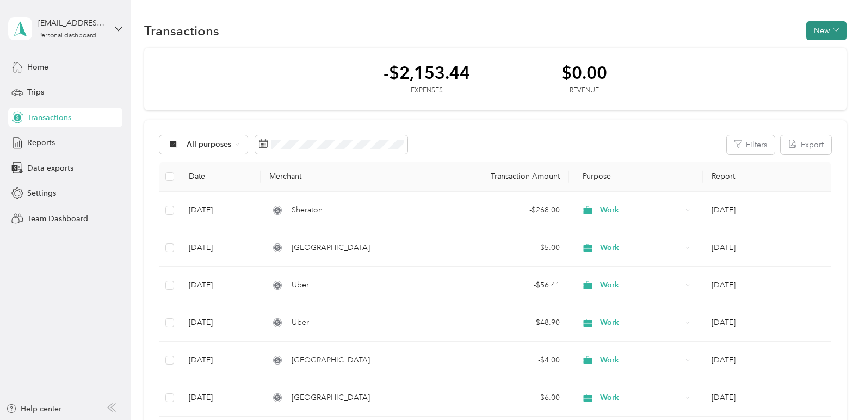
click at [818, 30] on button "New" at bounding box center [826, 30] width 40 height 19
click at [817, 54] on span "Expense" at bounding box center [820, 51] width 29 height 11
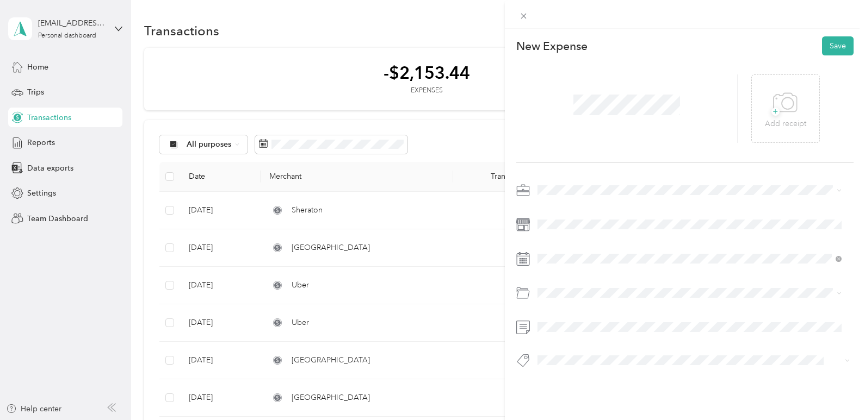
click at [550, 196] on span at bounding box center [693, 190] width 320 height 17
click at [563, 209] on div "Work" at bounding box center [689, 209] width 297 height 11
click at [559, 105] on icon at bounding box center [563, 110] width 11 height 11
click at [618, 163] on div "11" at bounding box center [615, 166] width 14 height 14
click at [567, 172] on ol "Custom categories Food food Default categories Gasoline Car Maintenance and Rep…" at bounding box center [689, 207] width 312 height 152
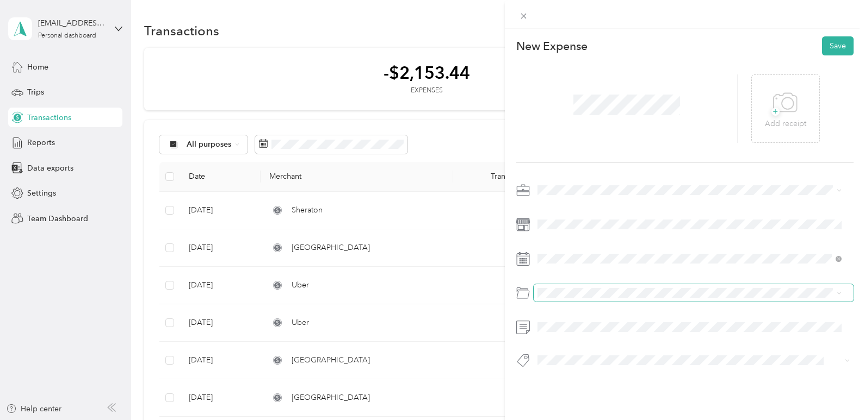
click at [564, 286] on span at bounding box center [693, 292] width 320 height 17
click at [577, 169] on li "Food" at bounding box center [689, 165] width 312 height 19
click at [829, 48] on button "Save" at bounding box center [838, 45] width 32 height 19
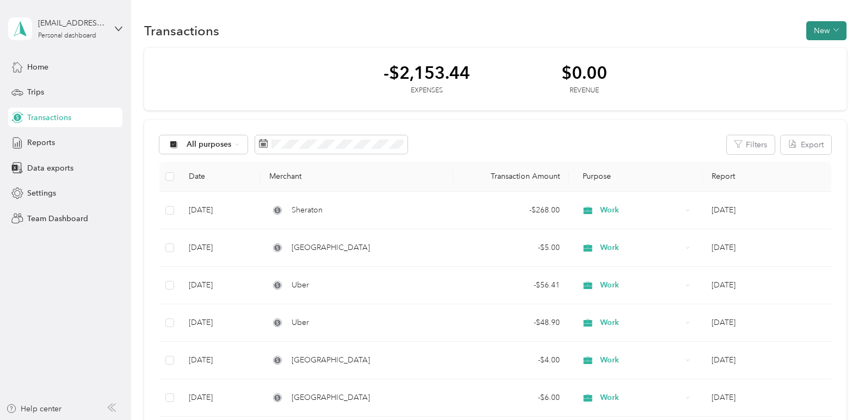
click at [829, 23] on button "New" at bounding box center [826, 30] width 40 height 19
click at [806, 52] on span "Expense" at bounding box center [820, 51] width 29 height 11
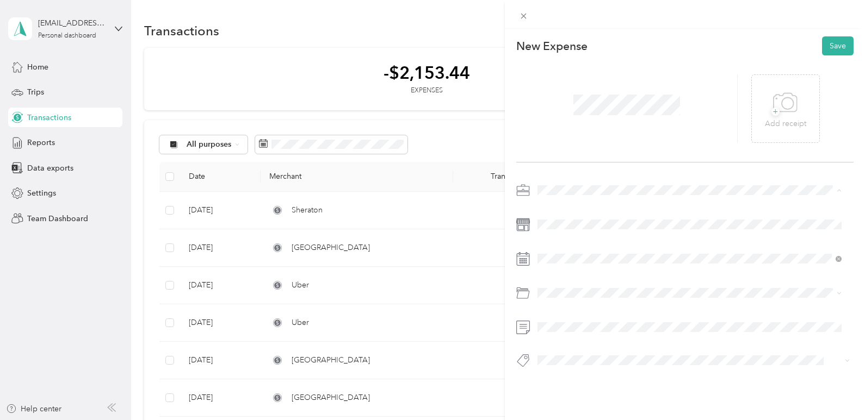
click at [548, 210] on div "Work" at bounding box center [689, 209] width 297 height 11
click at [564, 110] on icon at bounding box center [563, 110] width 11 height 11
click at [616, 180] on div "18" at bounding box center [615, 183] width 14 height 14
click at [565, 160] on div "Food" at bounding box center [689, 165] width 297 height 11
click at [832, 43] on button "Save" at bounding box center [838, 45] width 32 height 19
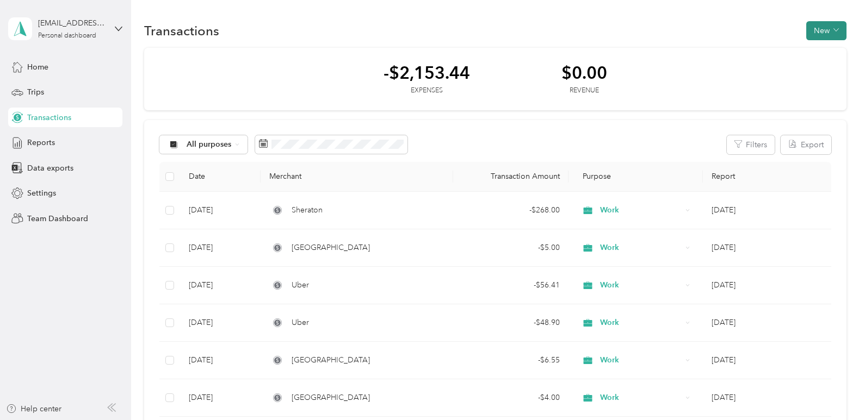
click at [819, 37] on button "New" at bounding box center [826, 30] width 40 height 19
click at [817, 54] on span "Expense" at bounding box center [820, 51] width 29 height 11
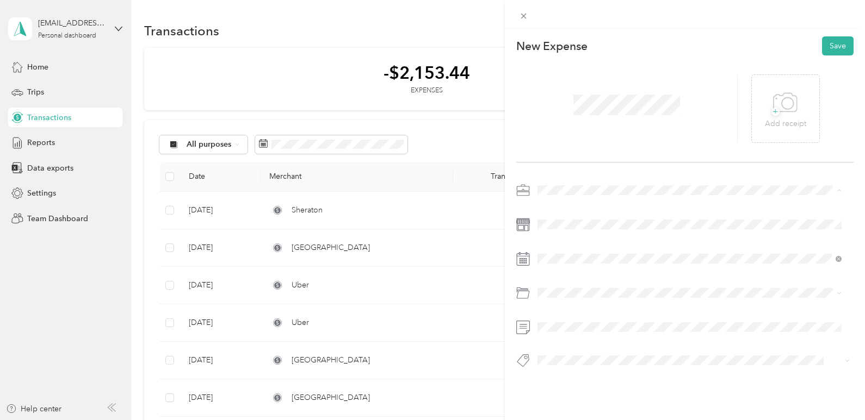
click at [562, 212] on li "Work" at bounding box center [689, 209] width 312 height 19
click at [559, 267] on span at bounding box center [693, 258] width 320 height 17
click at [578, 150] on div "29" at bounding box center [574, 149] width 14 height 14
click at [571, 159] on li "Food" at bounding box center [689, 165] width 312 height 19
click at [837, 47] on button "Save" at bounding box center [838, 45] width 32 height 19
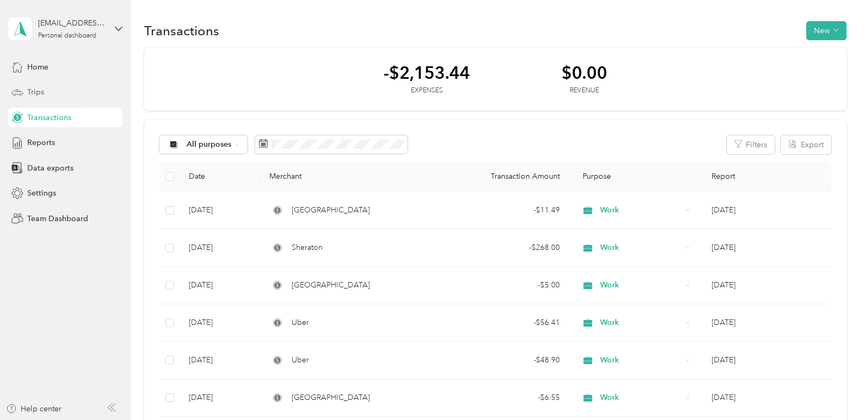
click at [41, 100] on div "Trips" at bounding box center [65, 93] width 114 height 20
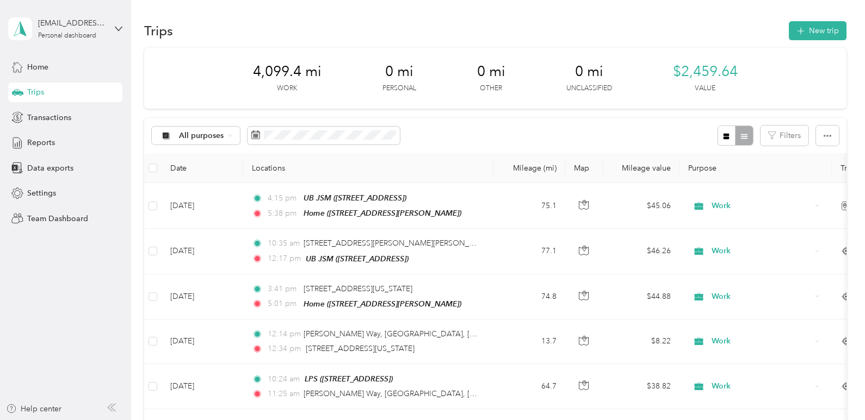
drag, startPoint x: 806, startPoint y: 25, endPoint x: 532, endPoint y: 52, distance: 274.8
click at [806, 32] on button "New trip" at bounding box center [817, 30] width 58 height 19
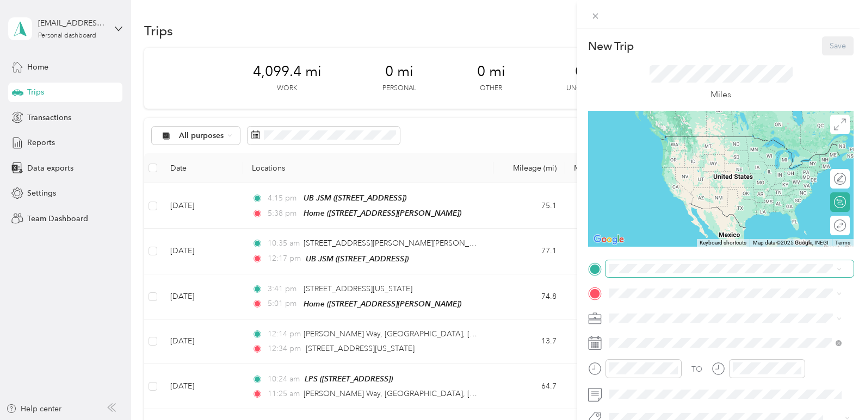
click at [633, 277] on div "TO Add photo" at bounding box center [720, 379] width 265 height 238
click at [635, 262] on span at bounding box center [729, 268] width 248 height 17
click at [639, 147] on div "LPS [STREET_ADDRESS]" at bounding box center [664, 146] width 69 height 23
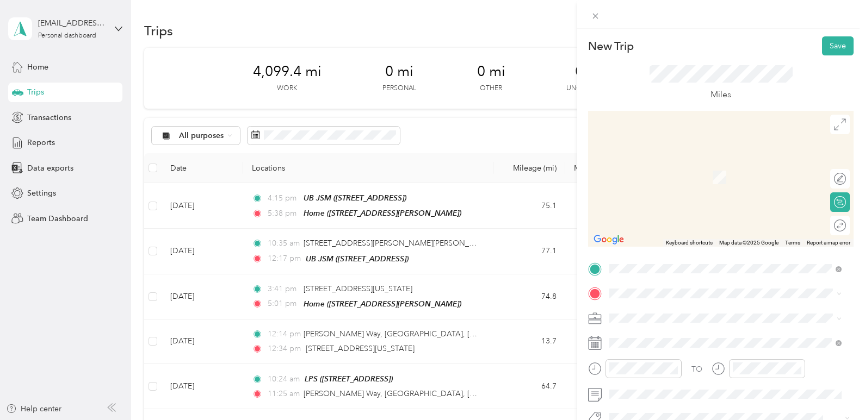
click at [630, 277] on div "TO Add photo" at bounding box center [720, 379] width 265 height 238
click at [663, 245] on span "[STREET_ADDRESS]" at bounding box center [664, 244] width 69 height 9
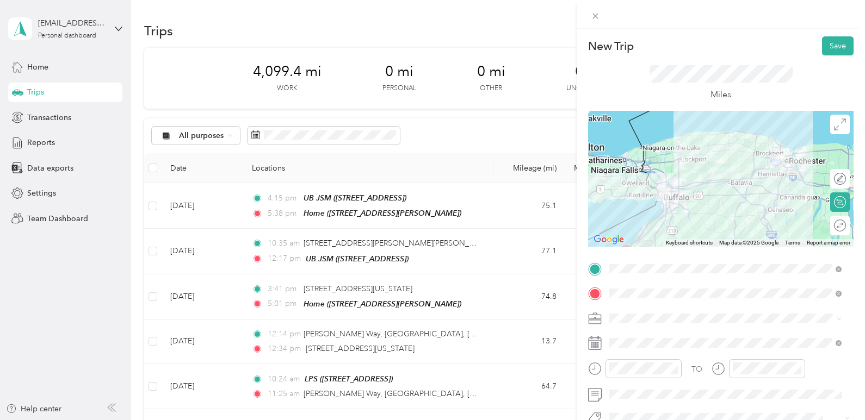
click at [644, 167] on li "Work" at bounding box center [725, 165] width 240 height 19
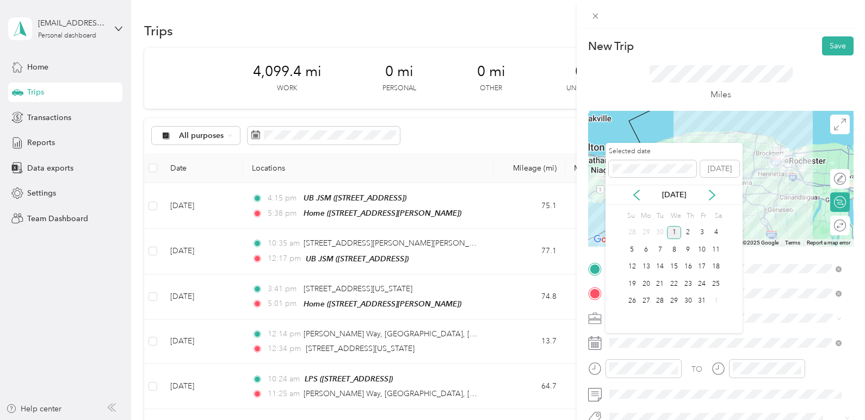
click at [642, 194] on div "[DATE]" at bounding box center [673, 194] width 137 height 11
click at [628, 204] on div "[DATE]" at bounding box center [673, 195] width 137 height 20
click at [632, 194] on icon at bounding box center [636, 195] width 11 height 11
click at [688, 266] on div "18" at bounding box center [688, 267] width 14 height 14
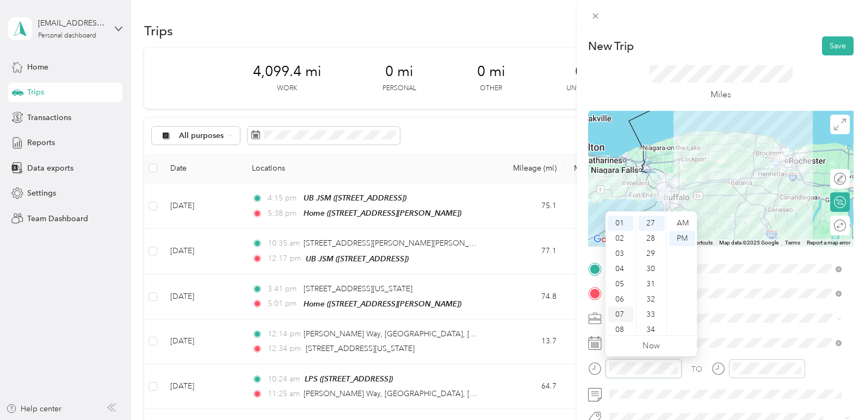
scroll to position [65, 0]
click at [619, 297] on div "09" at bounding box center [620, 295] width 26 height 15
click at [654, 293] on div "57" at bounding box center [651, 295] width 26 height 15
click at [684, 226] on div "AM" at bounding box center [682, 223] width 26 height 15
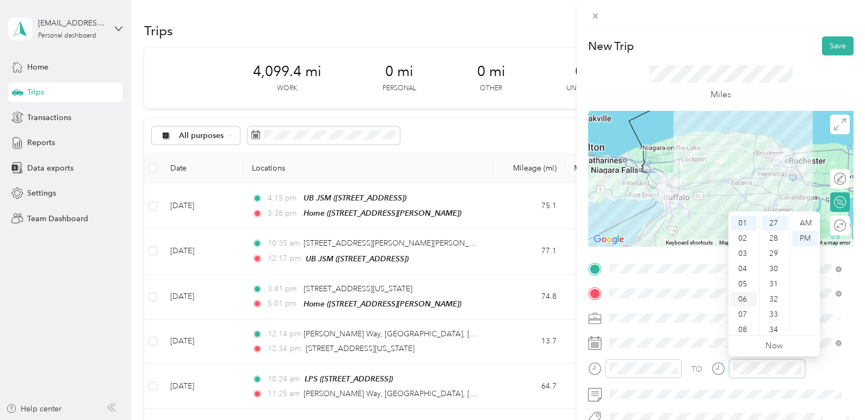
scroll to position [65, 0]
click at [747, 324] on div "11" at bounding box center [743, 325] width 26 height 15
click at [781, 279] on div "13" at bounding box center [774, 282] width 26 height 15
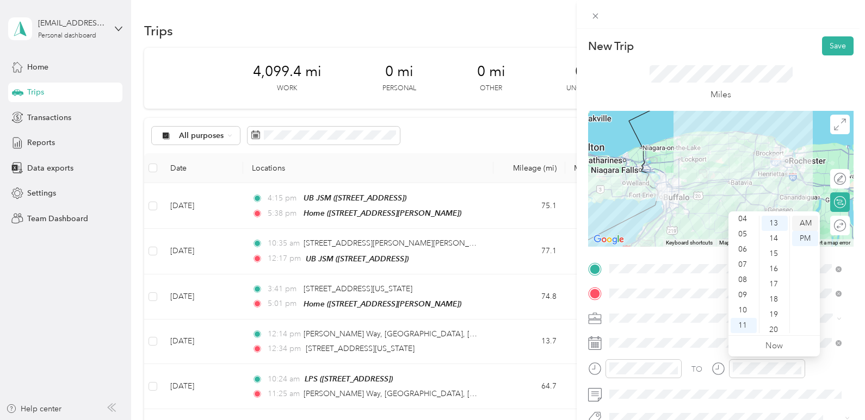
click at [803, 223] on div "AM" at bounding box center [805, 223] width 26 height 15
click at [694, 327] on div "TO Add photo" at bounding box center [720, 379] width 265 height 238
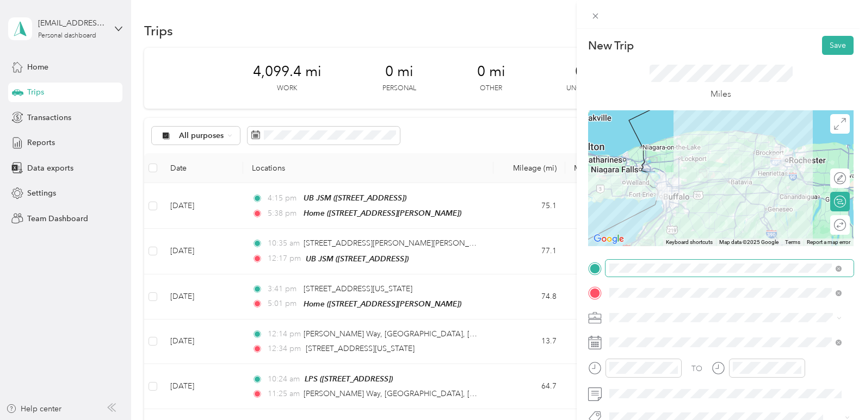
scroll to position [0, 0]
click at [834, 45] on button "Save" at bounding box center [838, 45] width 32 height 19
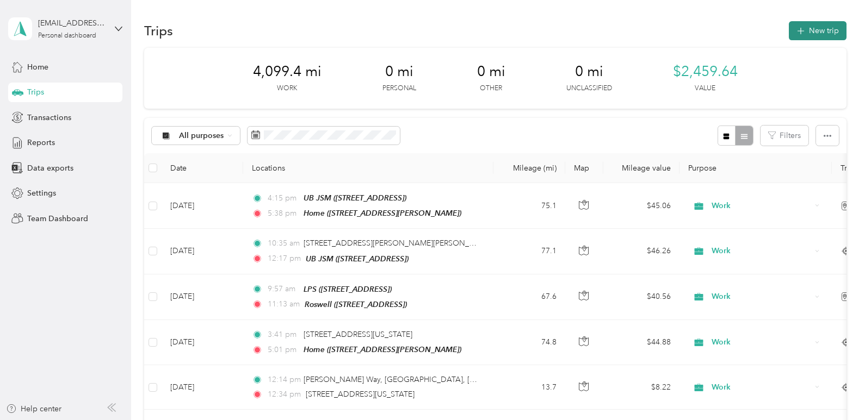
click at [821, 39] on button "New trip" at bounding box center [817, 30] width 58 height 19
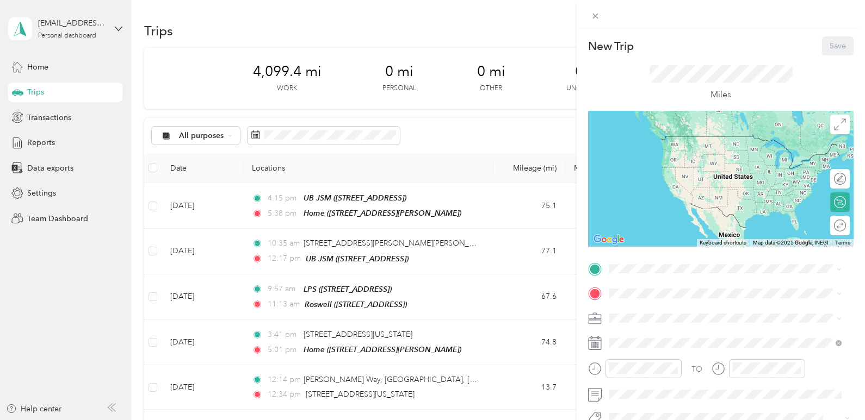
click at [661, 214] on div "Roswell [STREET_ADDRESS]" at bounding box center [664, 214] width 69 height 23
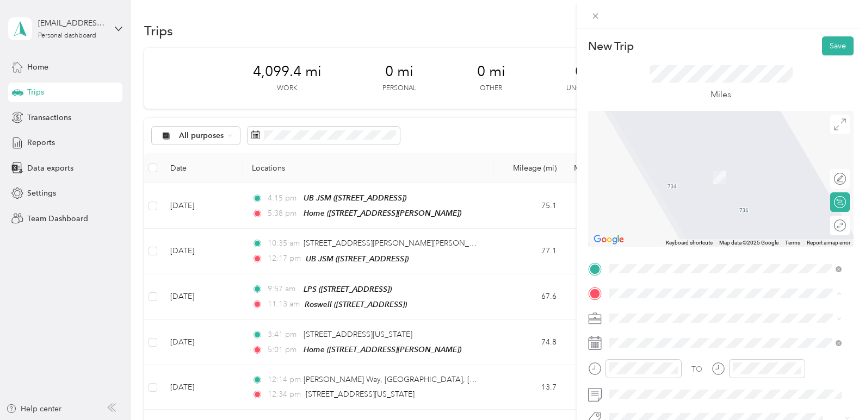
click at [647, 194] on div "Home [STREET_ADDRESS][PERSON_NAME]" at bounding box center [725, 205] width 225 height 27
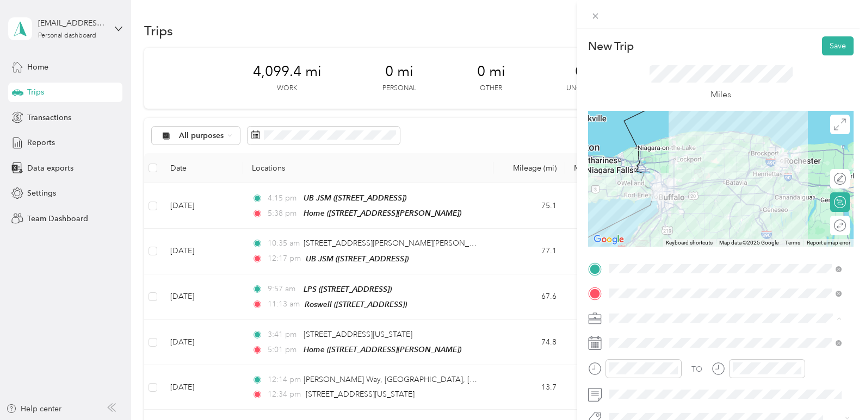
click at [635, 173] on ol "Work Personal Lps Other Charity Medical Moving Commute [PERSON_NAME]" at bounding box center [725, 233] width 240 height 152
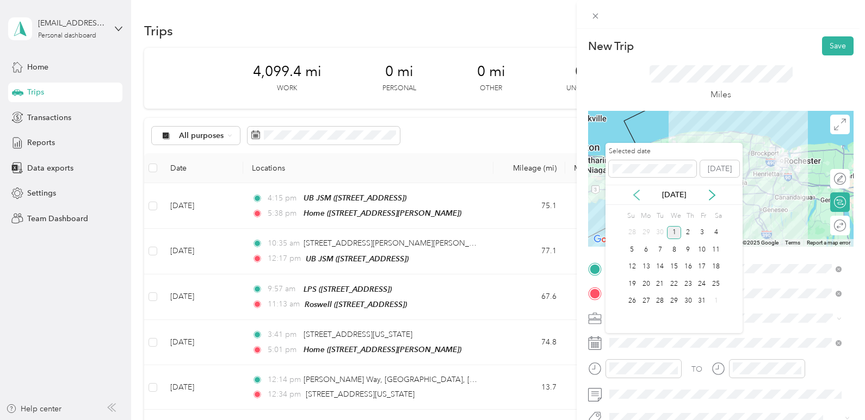
click at [632, 198] on icon at bounding box center [636, 195] width 11 height 11
click at [685, 271] on div "18" at bounding box center [688, 267] width 14 height 14
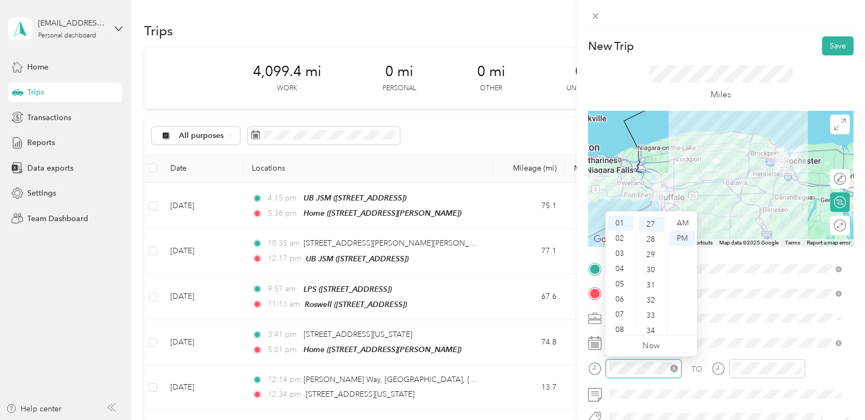
scroll to position [411, 0]
click at [621, 268] on div "04" at bounding box center [620, 269] width 26 height 15
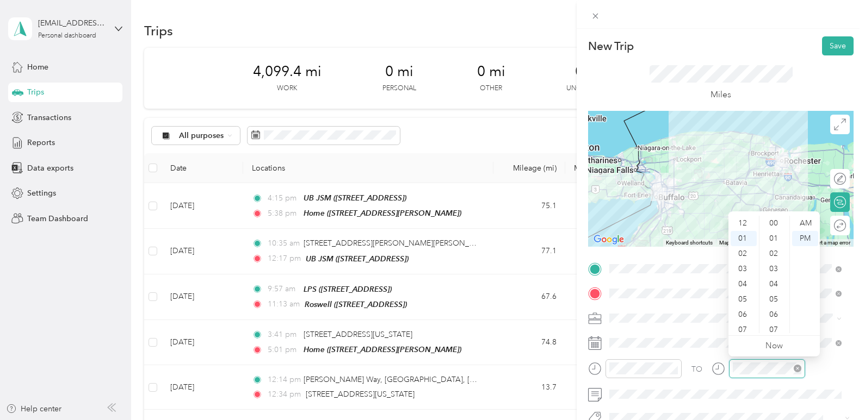
scroll to position [15, 0]
click at [739, 285] on div "05" at bounding box center [743, 284] width 26 height 15
click at [778, 290] on div "42" at bounding box center [774, 288] width 26 height 15
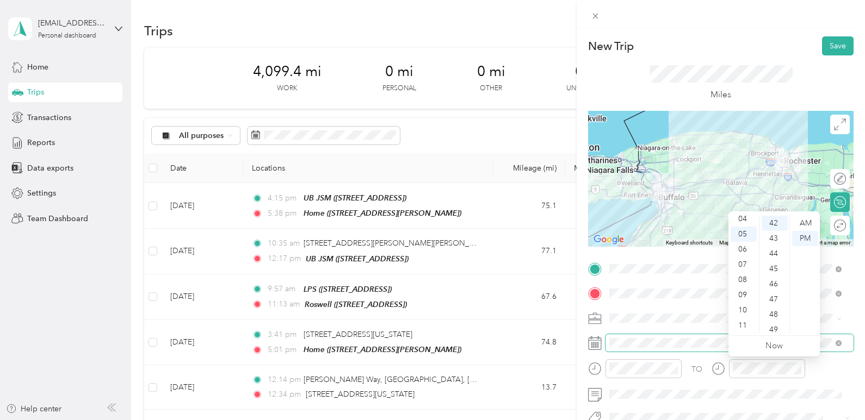
click at [699, 334] on span at bounding box center [729, 342] width 248 height 17
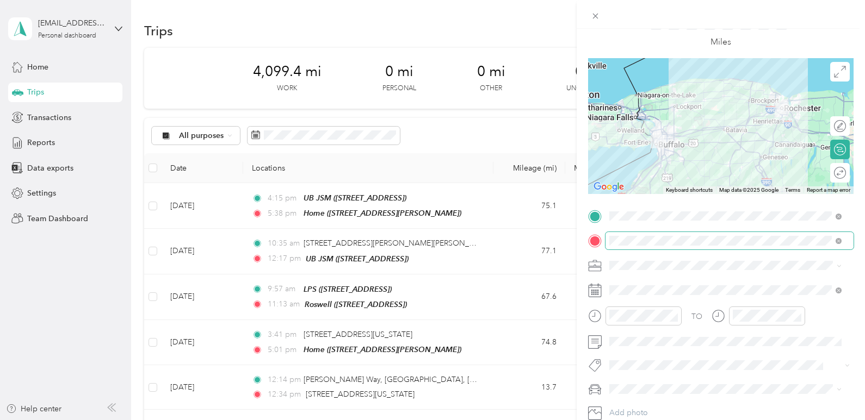
scroll to position [109, 0]
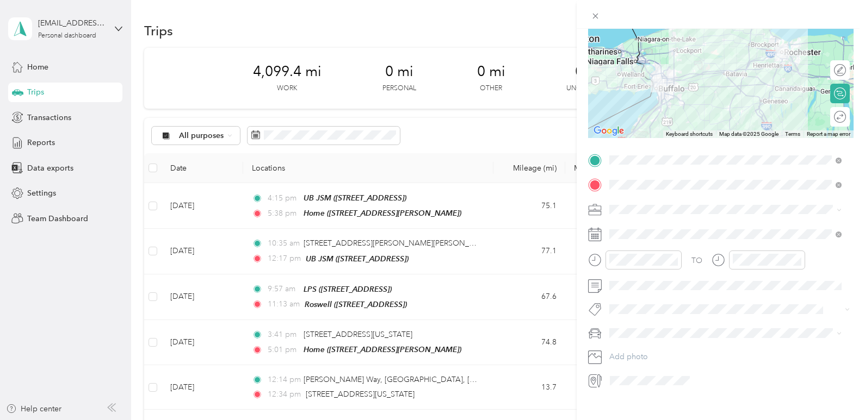
click at [643, 225] on div "Work" at bounding box center [725, 226] width 225 height 11
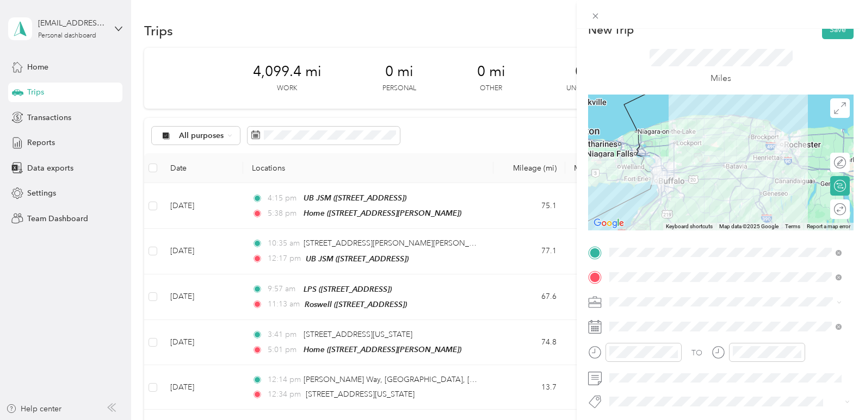
scroll to position [0, 0]
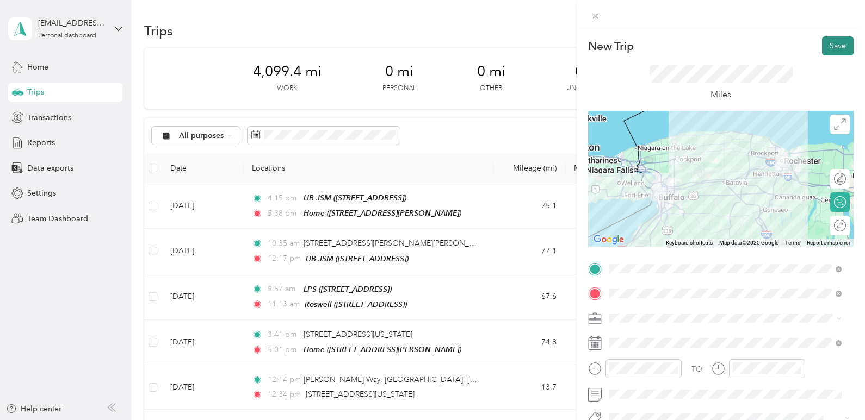
click at [832, 52] on button "Save" at bounding box center [838, 45] width 32 height 19
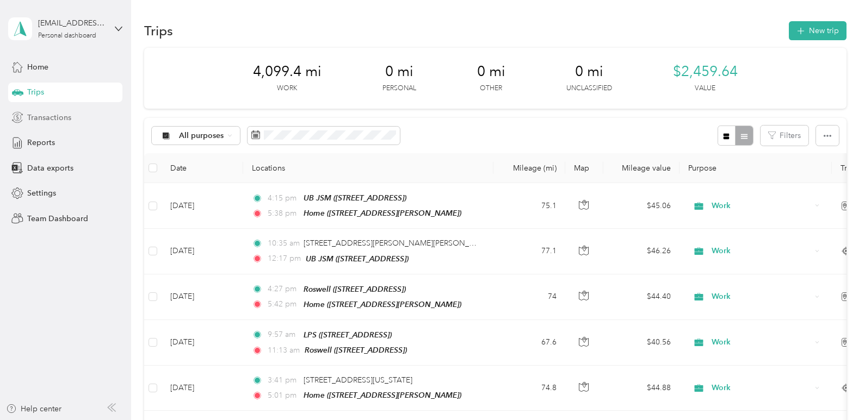
click at [45, 119] on span "Transactions" at bounding box center [49, 117] width 44 height 11
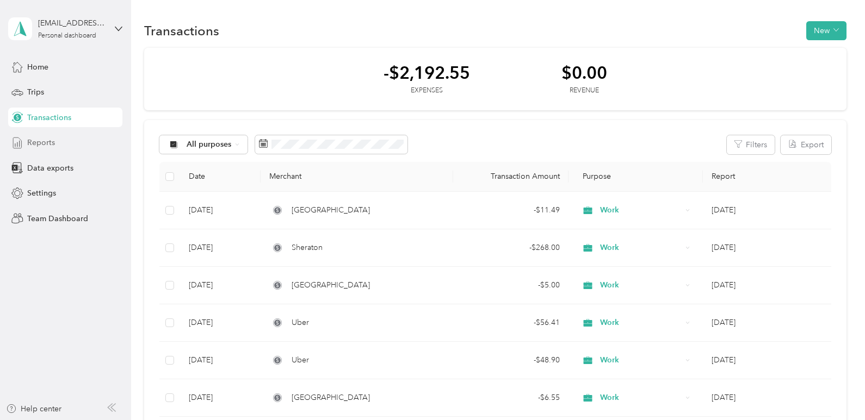
click at [23, 151] on div "Reports" at bounding box center [65, 143] width 114 height 20
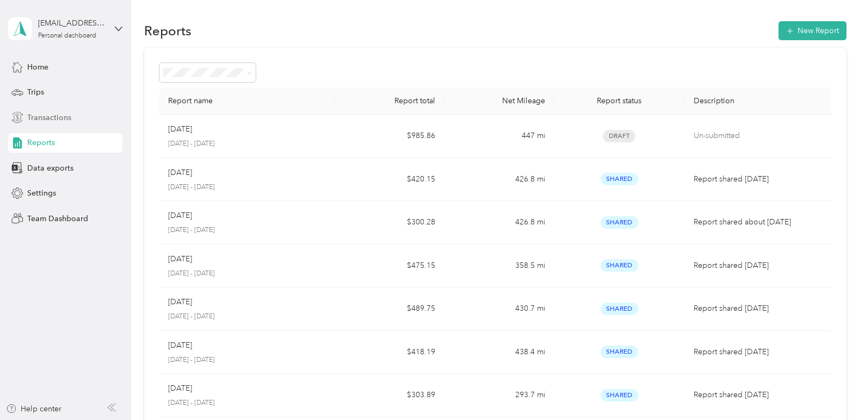
click at [49, 122] on span "Transactions" at bounding box center [49, 117] width 44 height 11
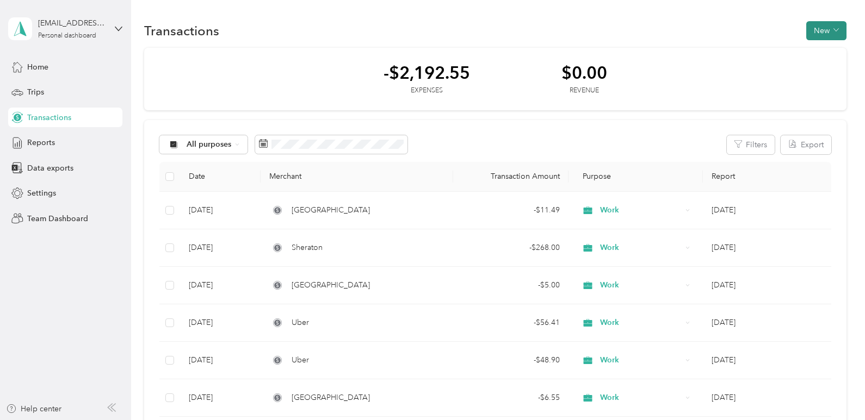
click at [814, 30] on button "New" at bounding box center [826, 30] width 40 height 19
click at [812, 60] on li "Expense" at bounding box center [815, 51] width 57 height 19
click at [810, 46] on span "Expense" at bounding box center [820, 51] width 29 height 11
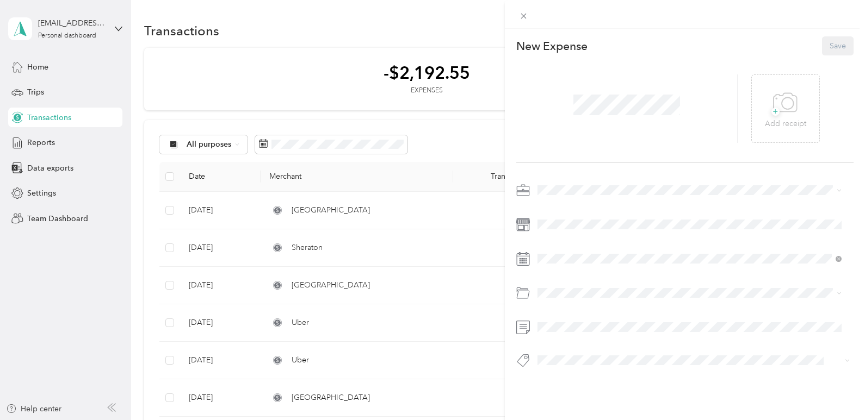
drag, startPoint x: 555, startPoint y: 97, endPoint x: 569, endPoint y: 100, distance: 14.4
click at [557, 98] on div at bounding box center [627, 108] width 222 height 69
click at [551, 216] on ol "Work Personal Lps Other Charity Medical Moving Commute [PERSON_NAME]" at bounding box center [689, 276] width 312 height 152
click at [565, 108] on icon at bounding box center [563, 110] width 11 height 11
click at [573, 148] on div "1" at bounding box center [574, 149] width 14 height 14
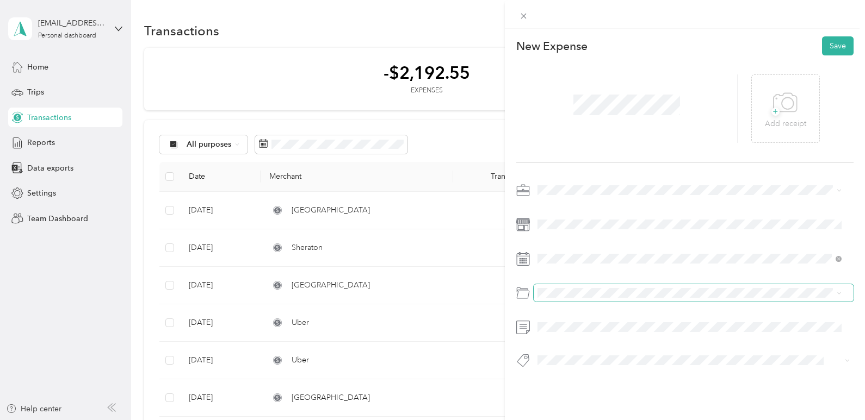
drag, startPoint x: 551, startPoint y: 304, endPoint x: 550, endPoint y: 298, distance: 6.1
click at [550, 302] on div at bounding box center [685, 296] width 338 height 25
click at [532, 294] on div at bounding box center [685, 292] width 338 height 17
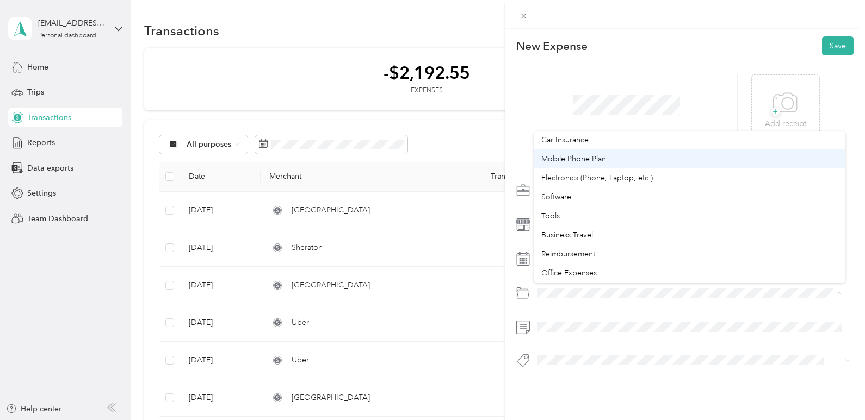
scroll to position [259, 0]
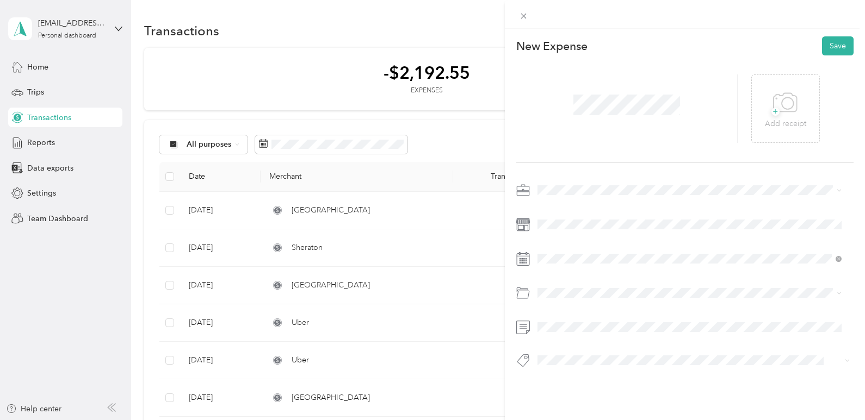
click at [567, 170] on li "Electronics (Phone, Laptop, etc.)" at bounding box center [689, 177] width 312 height 19
click at [832, 46] on button "Save" at bounding box center [838, 45] width 32 height 19
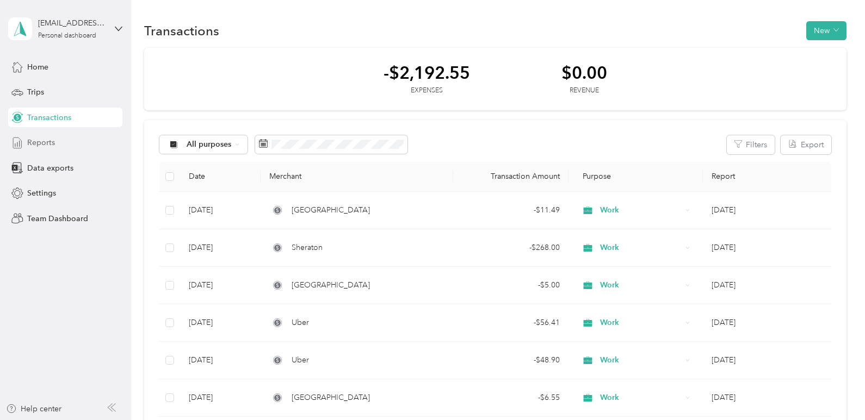
click at [66, 136] on div "Reports" at bounding box center [65, 143] width 114 height 20
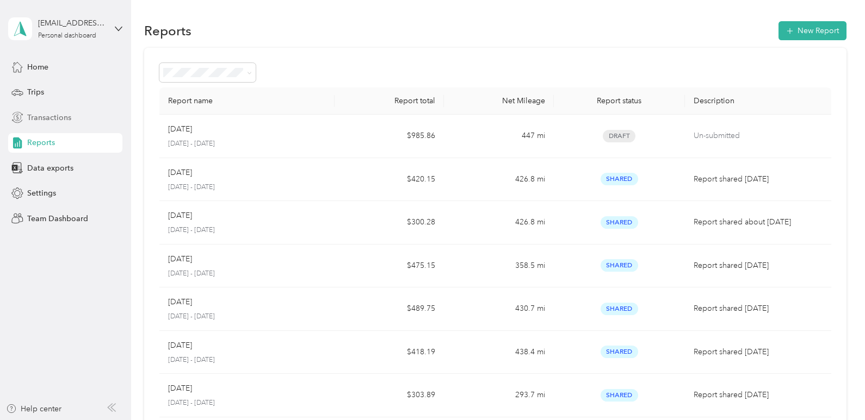
click at [61, 121] on span "Transactions" at bounding box center [49, 117] width 44 height 11
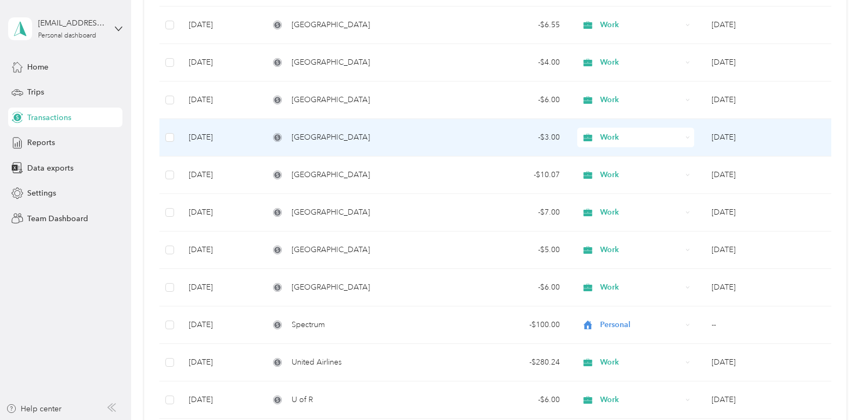
scroll to position [381, 0]
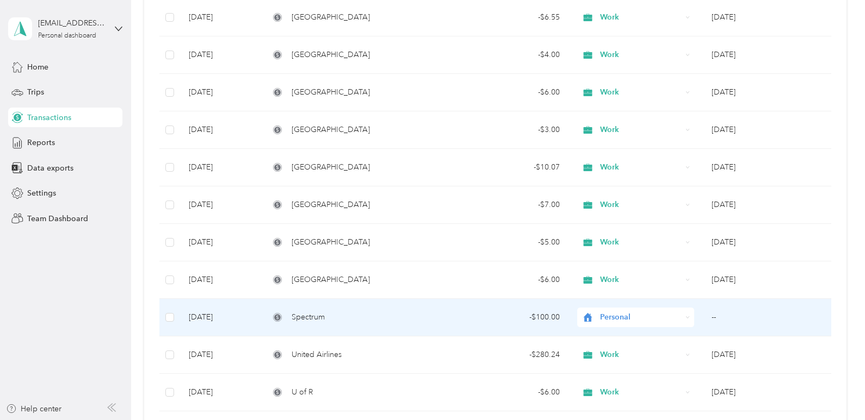
click at [691, 318] on div "Personal" at bounding box center [635, 318] width 117 height 20
click at [605, 167] on ol "Work Personal Lps Other Charity Medical Moving Commute [PERSON_NAME]" at bounding box center [633, 225] width 116 height 152
click at [617, 315] on span "Personal" at bounding box center [641, 318] width 82 height 12
click at [610, 168] on li "Work" at bounding box center [633, 163] width 116 height 19
click at [417, 316] on div "Spectrum" at bounding box center [356, 318] width 175 height 12
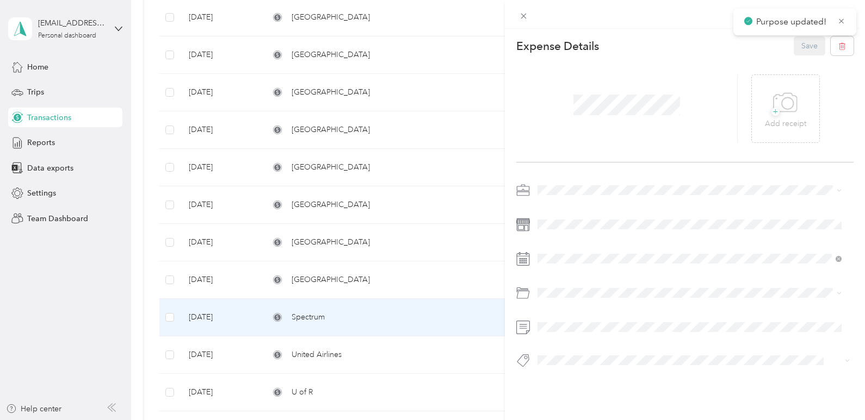
click at [37, 153] on div "This expense cannot be edited because it is either under review, approved, or p…" at bounding box center [432, 210] width 865 height 420
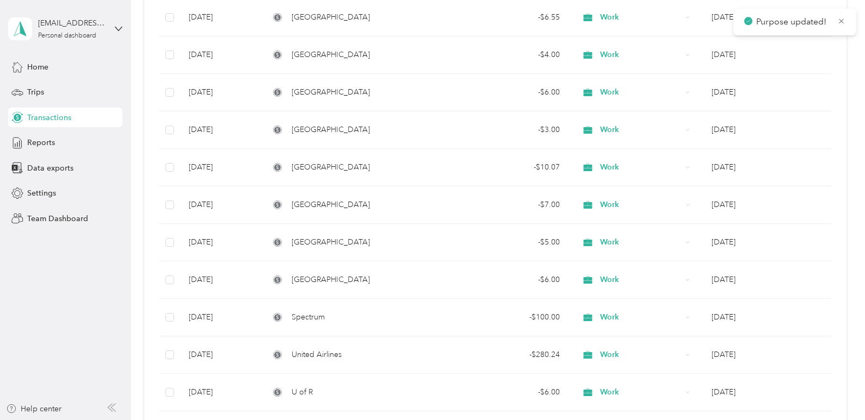
click at [41, 138] on div at bounding box center [432, 210] width 865 height 420
click at [41, 138] on span "Reports" at bounding box center [41, 142] width 28 height 11
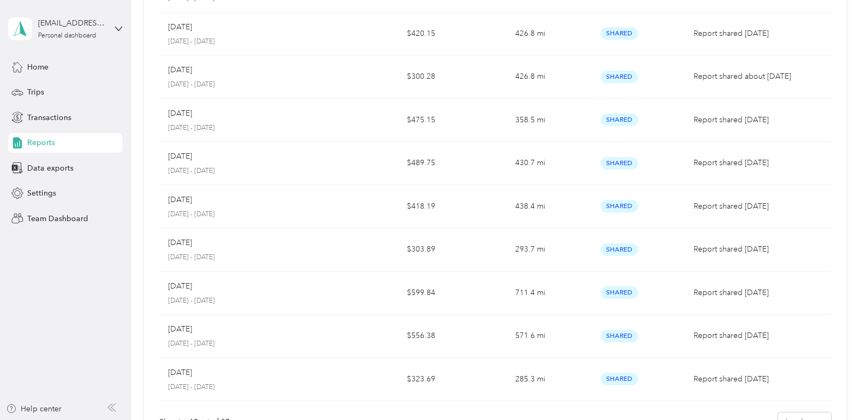
scroll to position [13, 0]
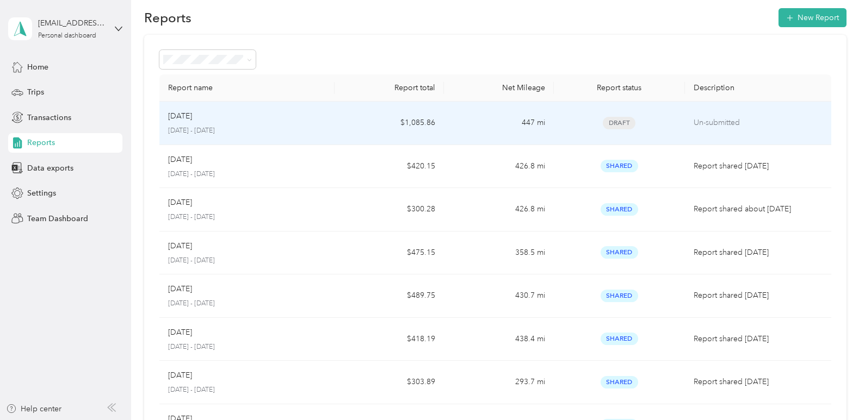
click at [332, 111] on td "Sep [DATE] - [DATE]" at bounding box center [246, 123] width 175 height 43
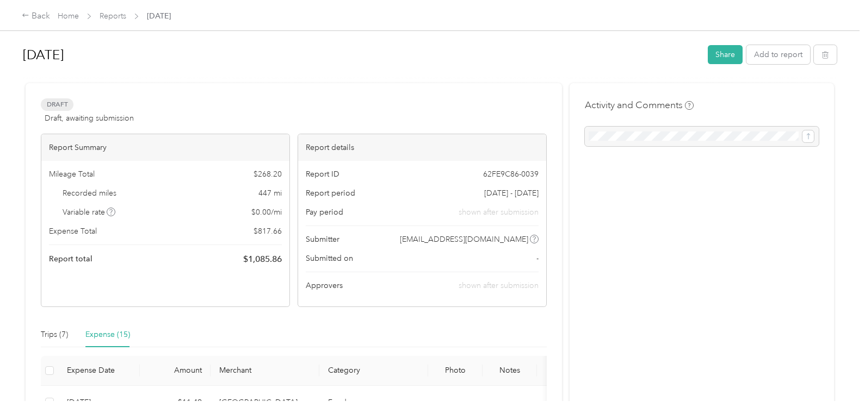
click at [519, 54] on h1 "[DATE]" at bounding box center [361, 55] width 677 height 26
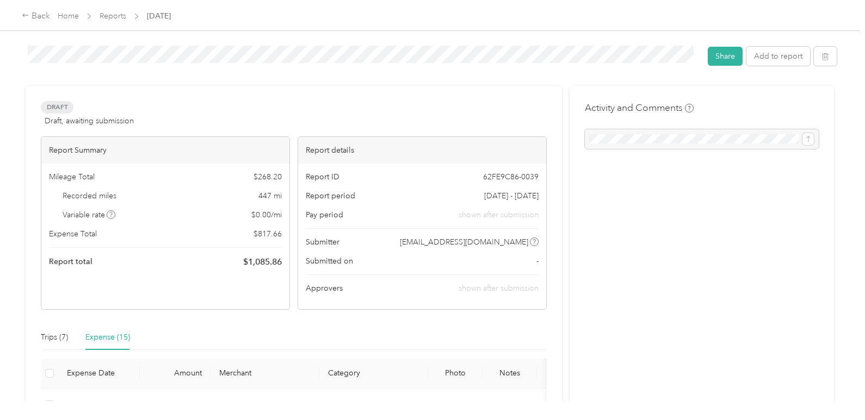
scroll to position [217, 0]
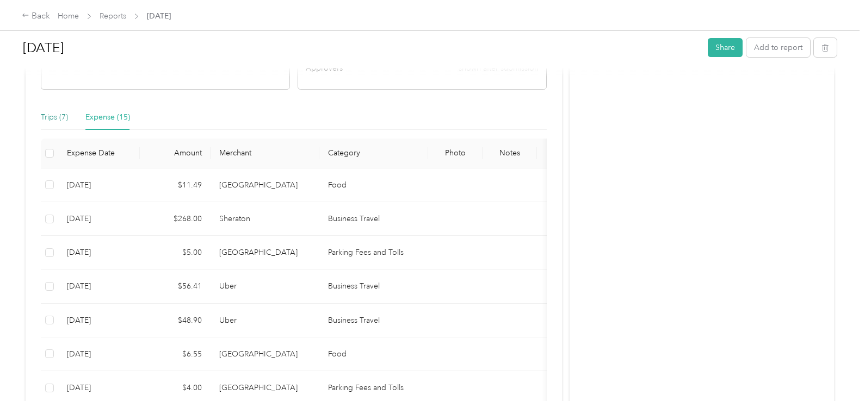
click at [59, 115] on div "Trips (7)" at bounding box center [54, 117] width 27 height 12
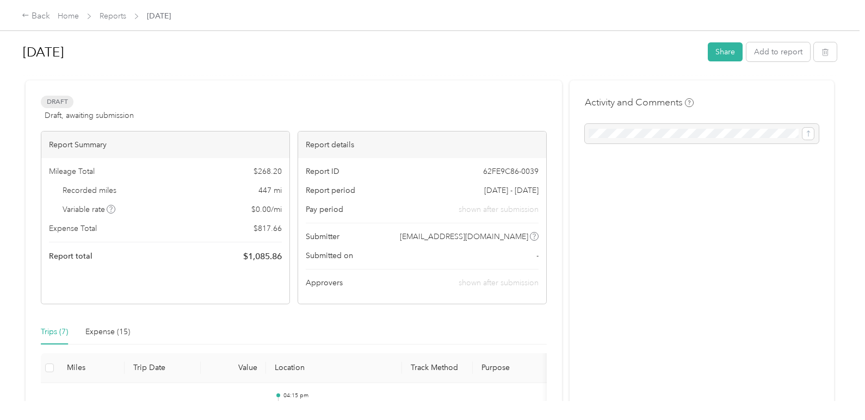
scroll to position [0, 0]
click at [101, 333] on div "Expense (15)" at bounding box center [107, 335] width 45 height 12
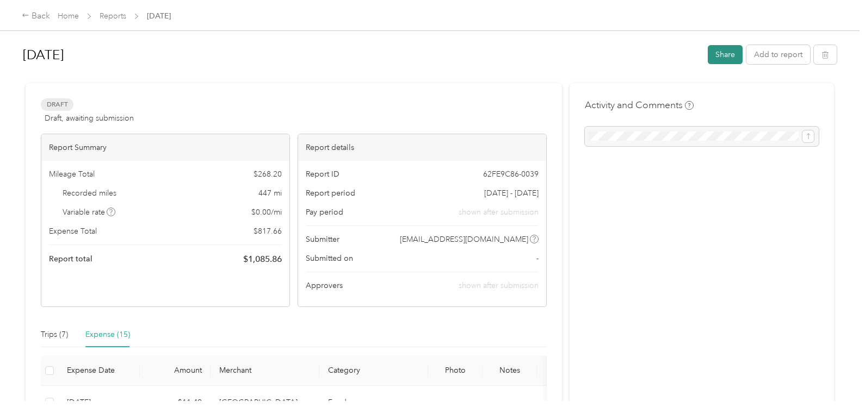
click at [728, 54] on button "Share" at bounding box center [724, 54] width 35 height 19
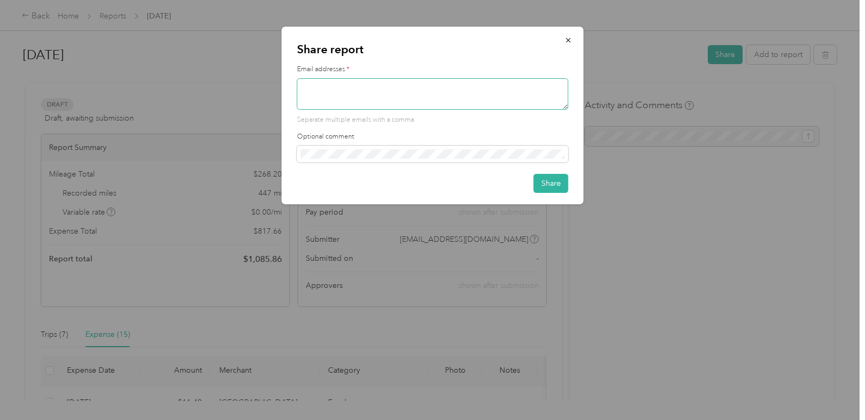
click at [411, 88] on textarea at bounding box center [432, 94] width 271 height 32
type textarea "[EMAIL_ADDRESS][DOMAIN_NAME]"
click at [549, 182] on button "Share" at bounding box center [550, 183] width 35 height 19
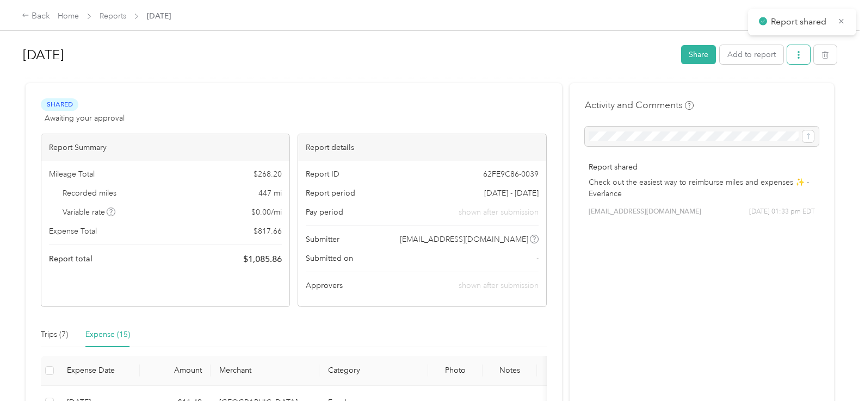
click at [797, 53] on icon "button" at bounding box center [798, 55] width 8 height 8
click at [785, 87] on li "Download" at bounding box center [767, 94] width 80 height 19
click at [772, 95] on span "Download" at bounding box center [765, 94] width 36 height 11
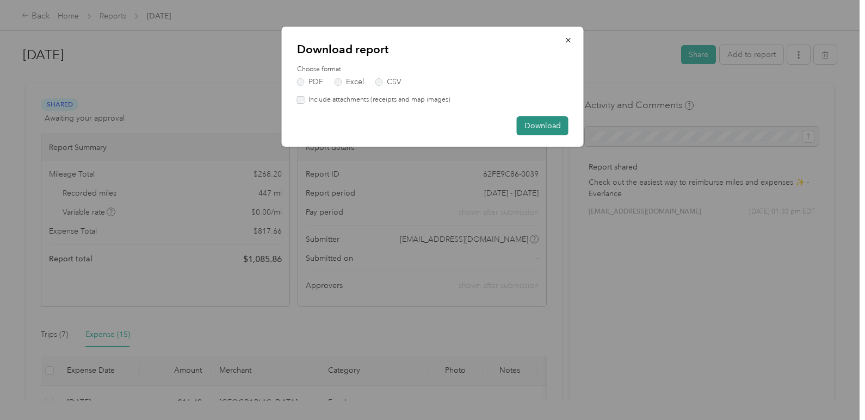
click at [555, 125] on button "Download" at bounding box center [543, 125] width 52 height 19
